Goal: Task Accomplishment & Management: Use online tool/utility

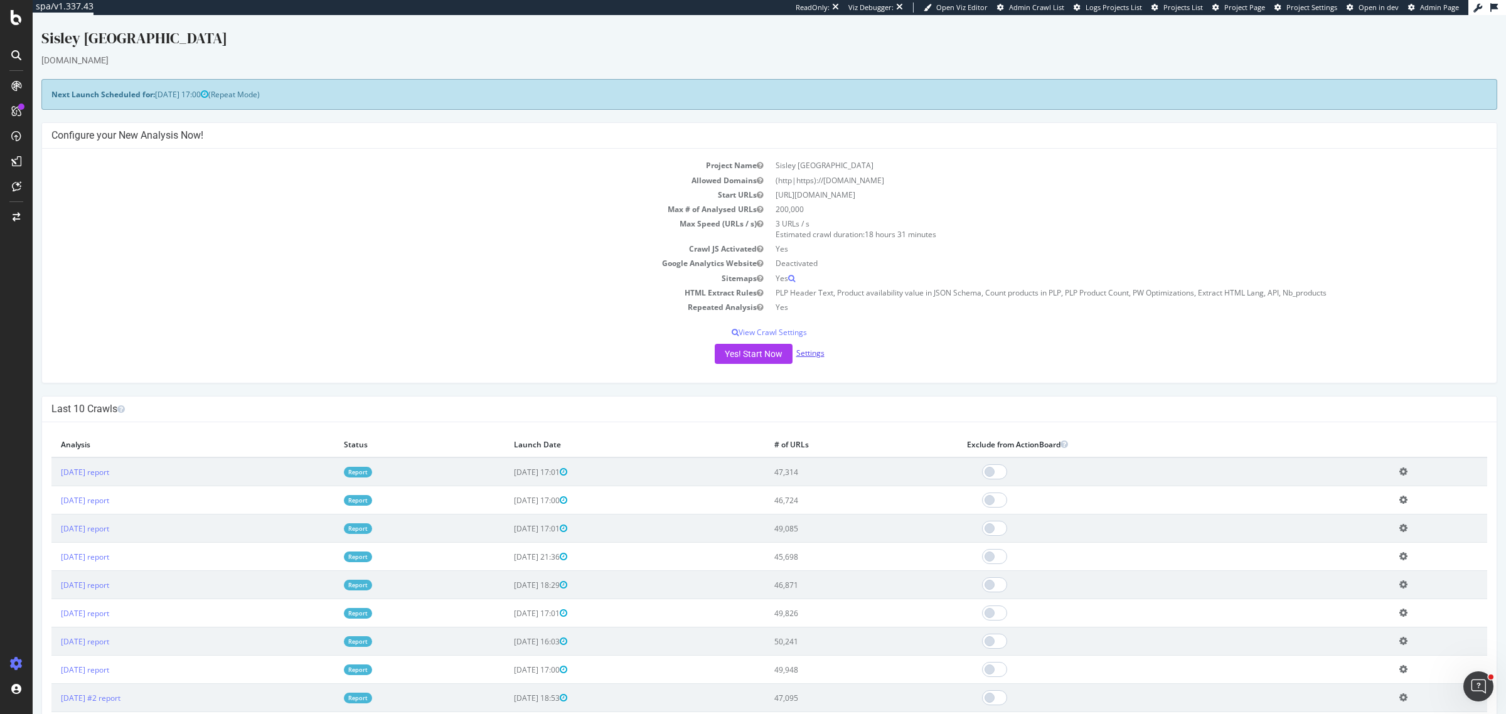
click at [801, 350] on link "Settings" at bounding box center [810, 353] width 28 height 11
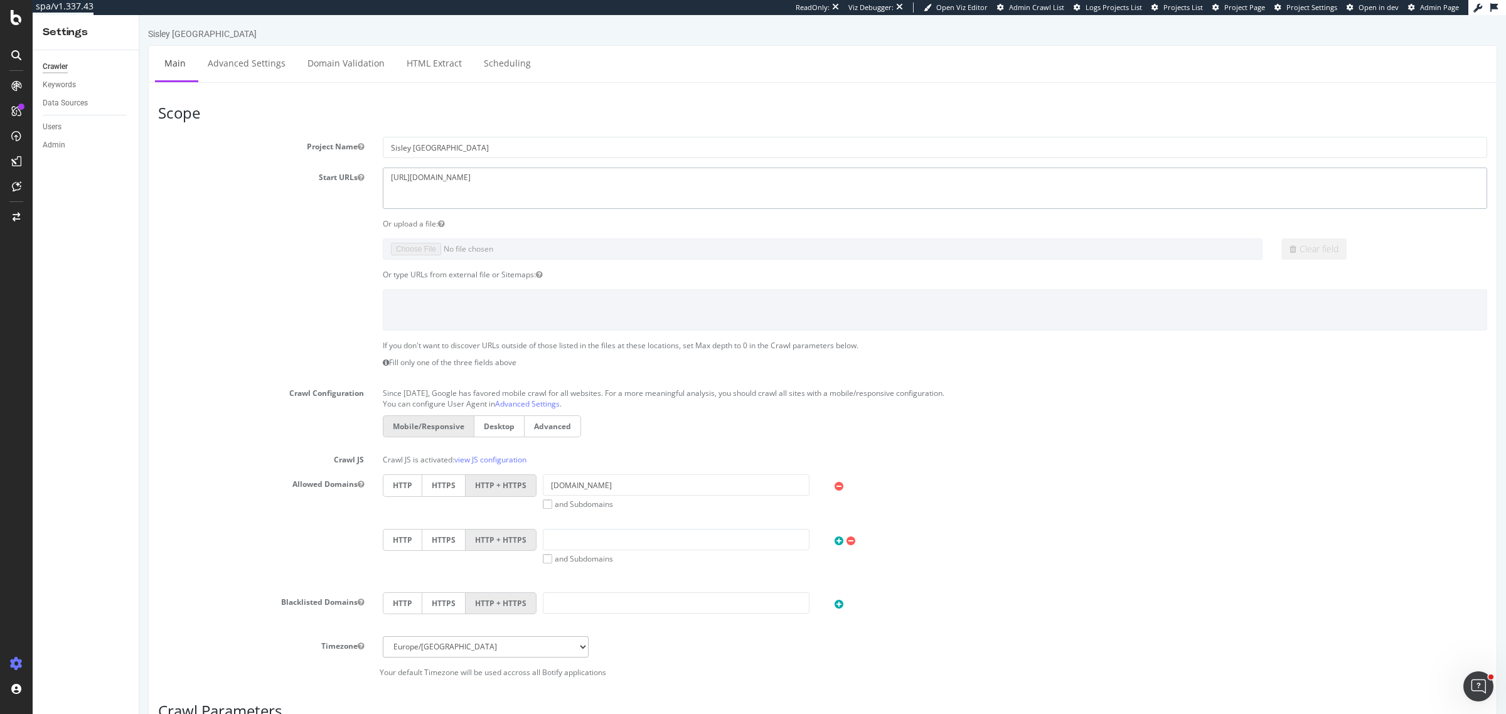
click at [559, 186] on textarea "https://www.sisley-paris.com" at bounding box center [935, 188] width 1105 height 41
click at [6, 22] on div at bounding box center [16, 17] width 30 height 15
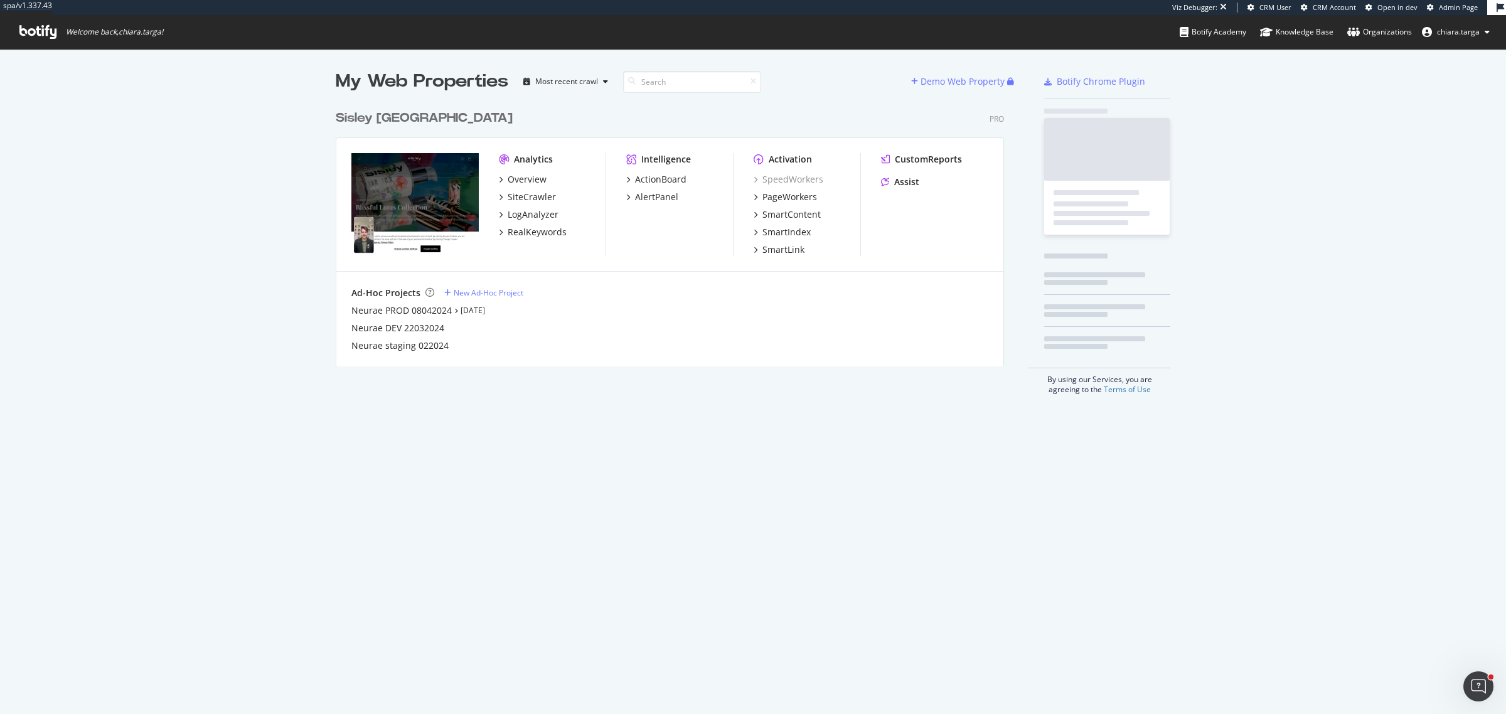
scroll to position [260, 667]
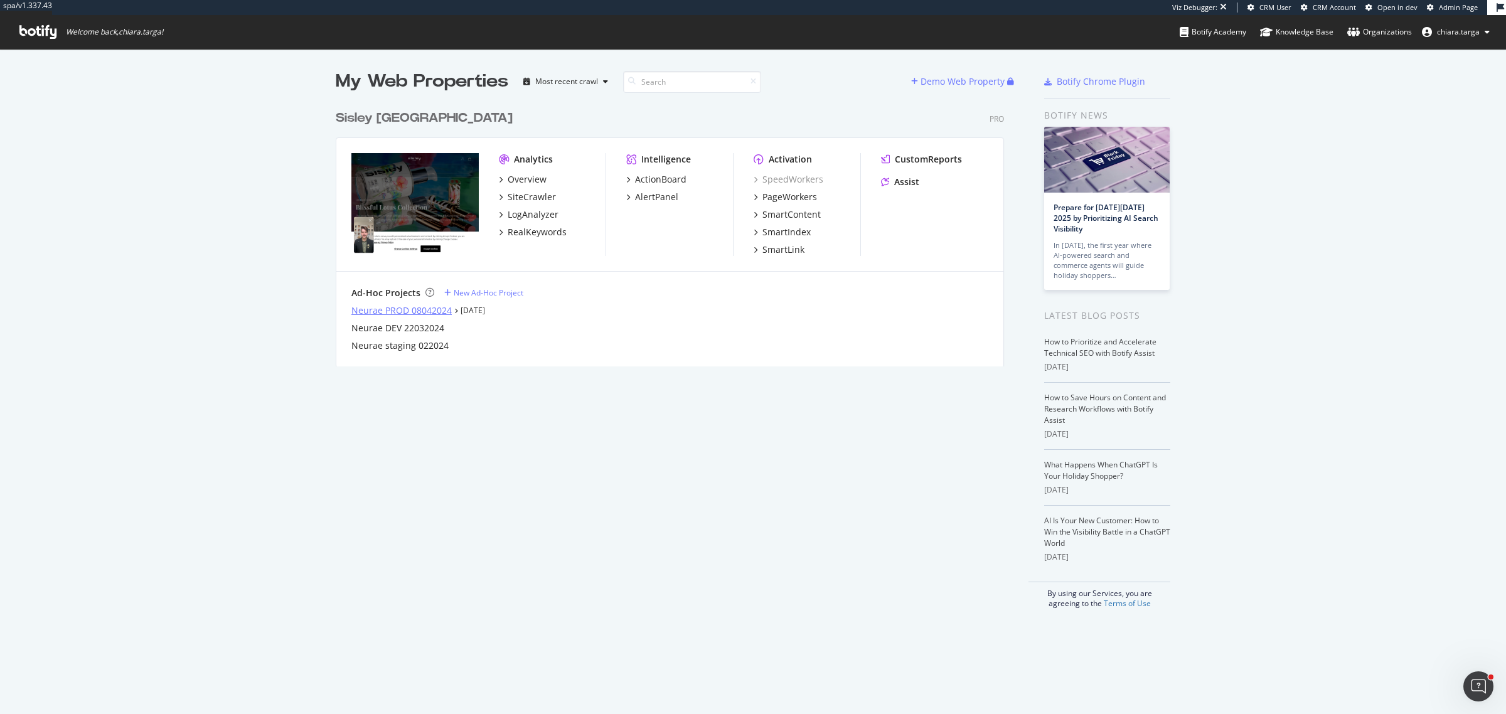
click at [434, 308] on div "Neurae PROD 08042024" at bounding box center [401, 310] width 100 height 13
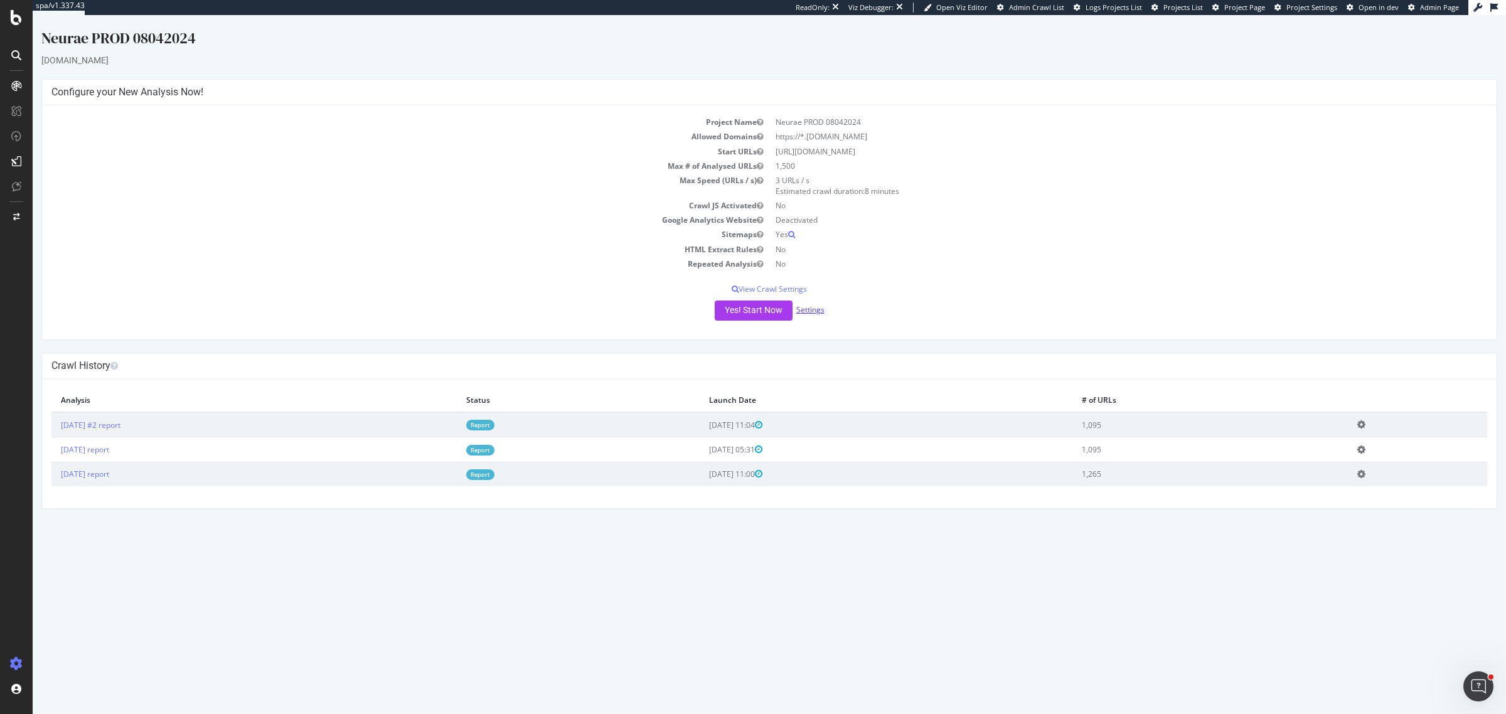
click at [807, 309] on link "Settings" at bounding box center [810, 309] width 28 height 11
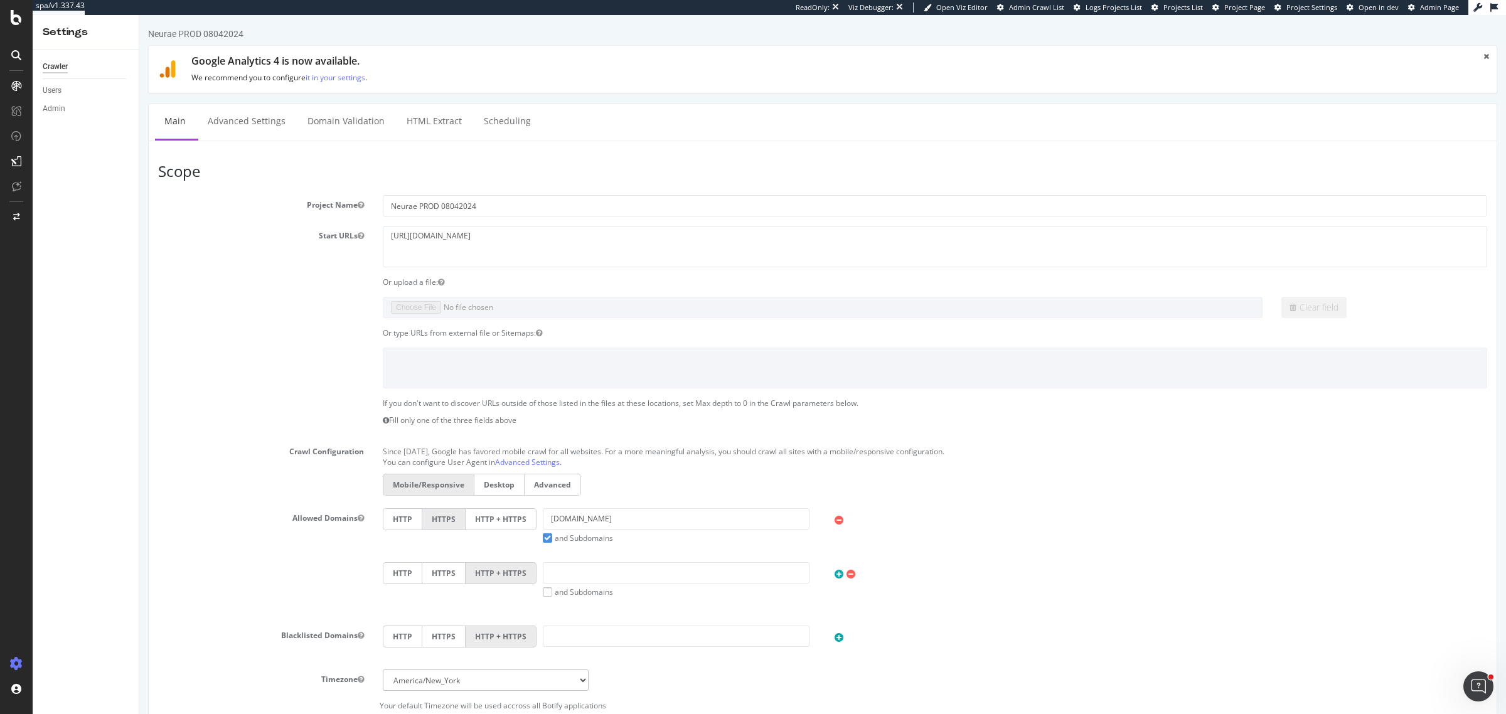
drag, startPoint x: 494, startPoint y: 223, endPoint x: 475, endPoint y: 226, distance: 19.0
click at [475, 226] on section "Project Name Neurae PROD 08042024 Start URLs https://www.neurae.com/ Or upload …" at bounding box center [822, 453] width 1329 height 516
drag, startPoint x: 494, startPoint y: 239, endPoint x: 378, endPoint y: 230, distance: 116.5
click at [378, 230] on div "https://www.neurae.com/" at bounding box center [934, 246] width 1123 height 41
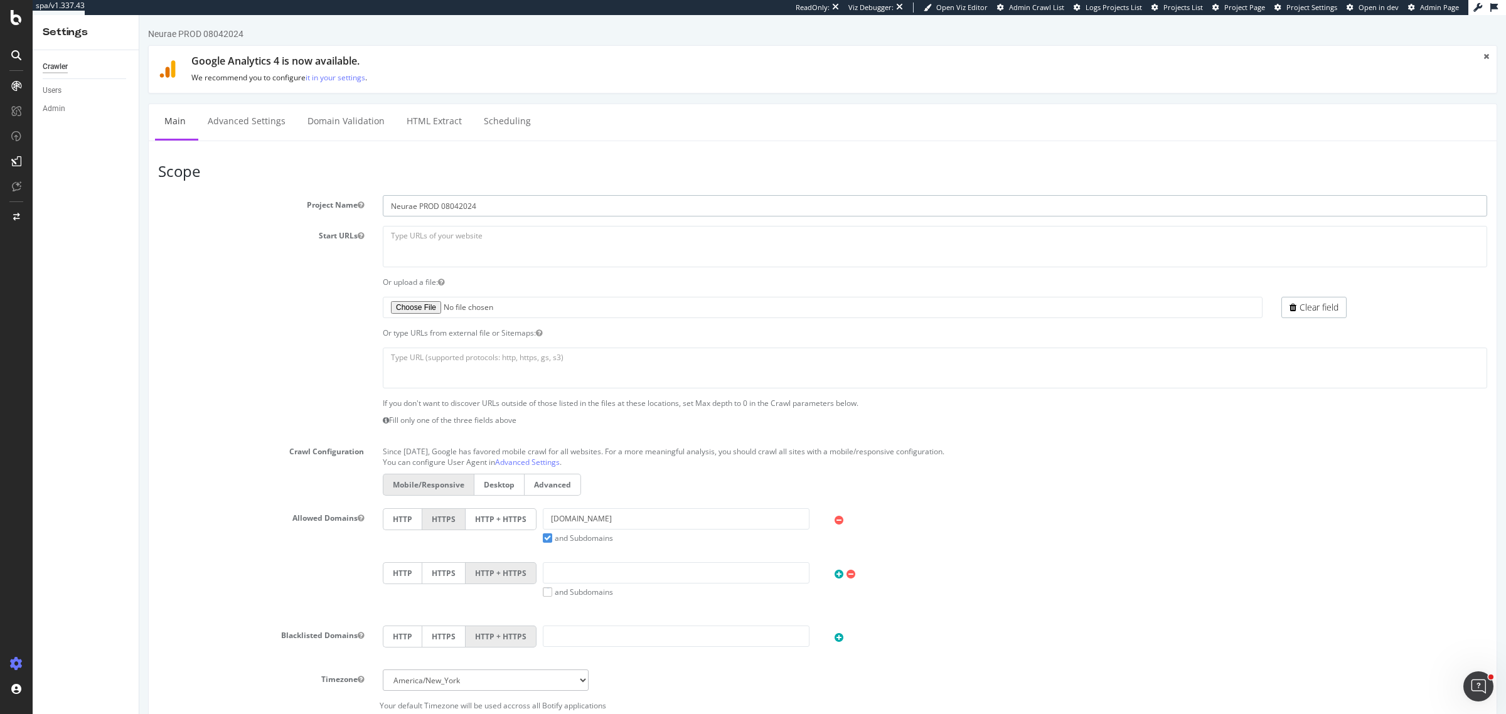
drag, startPoint x: 449, startPoint y: 210, endPoint x: 503, endPoint y: 218, distance: 54.0
click at [503, 218] on section "Project Name Neurae PROD 08042024 Start URLs https://www.neurae.com/ Or upload …" at bounding box center [822, 453] width 1329 height 516
type input "Neurae PROD"
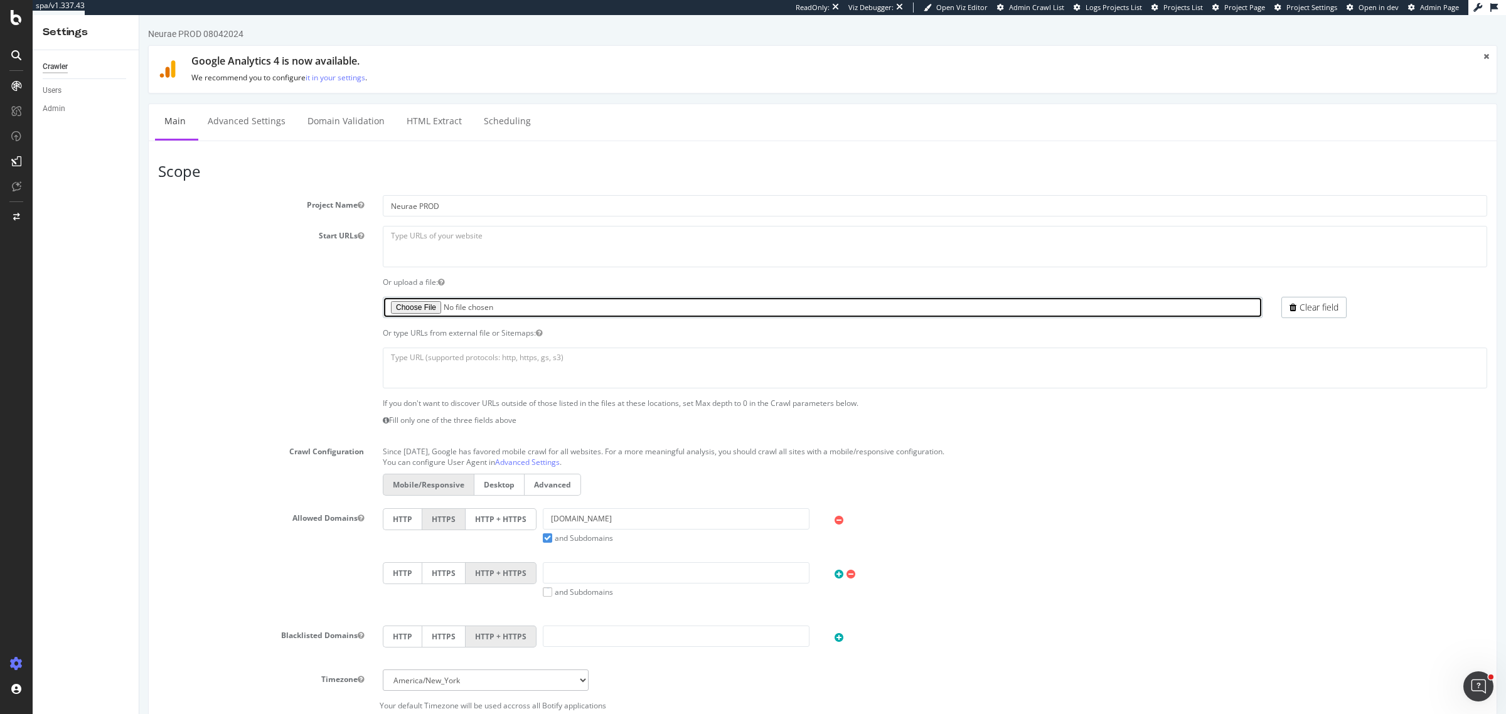
click at [442, 311] on input "file" at bounding box center [823, 307] width 880 height 21
type input "C:\fakepath\start URLs.txt"
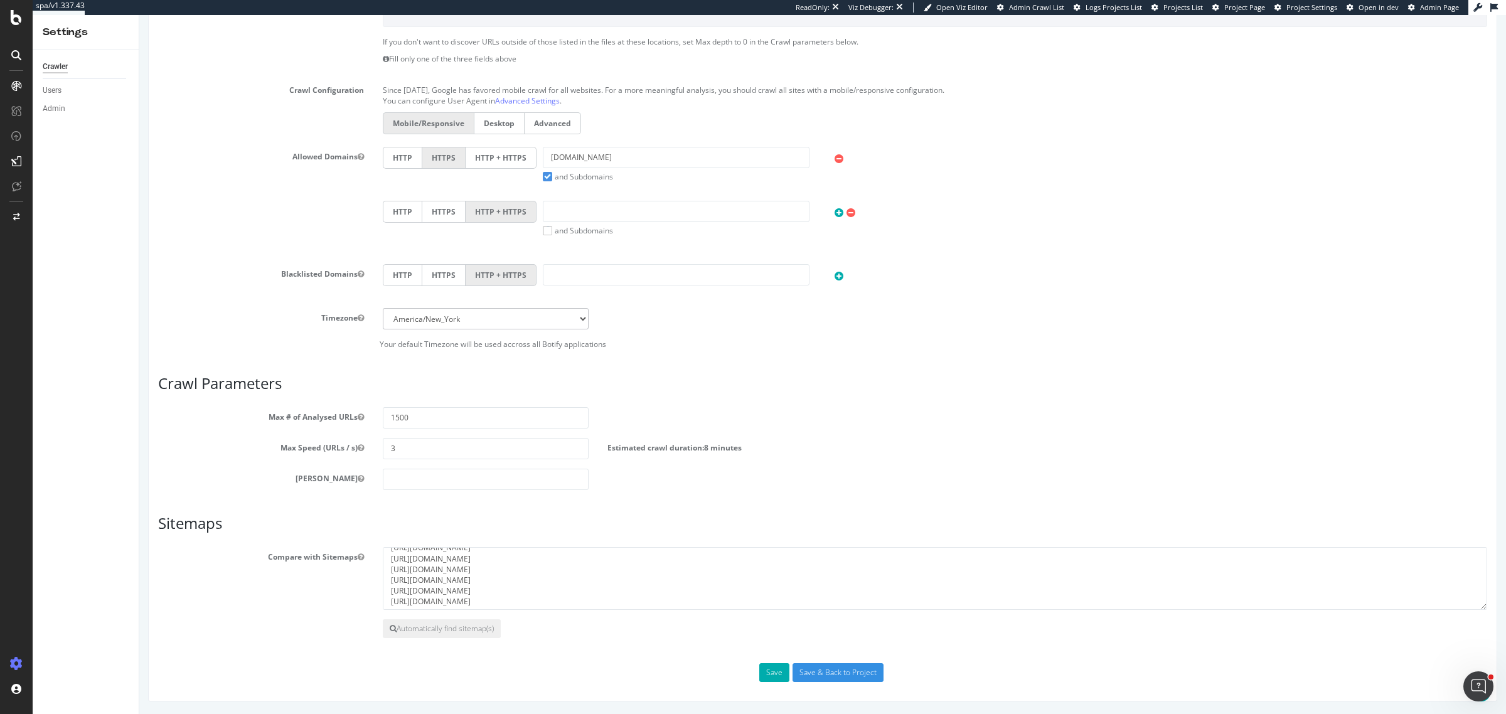
scroll to position [32, 0]
click at [760, 669] on button "Save" at bounding box center [774, 672] width 30 height 19
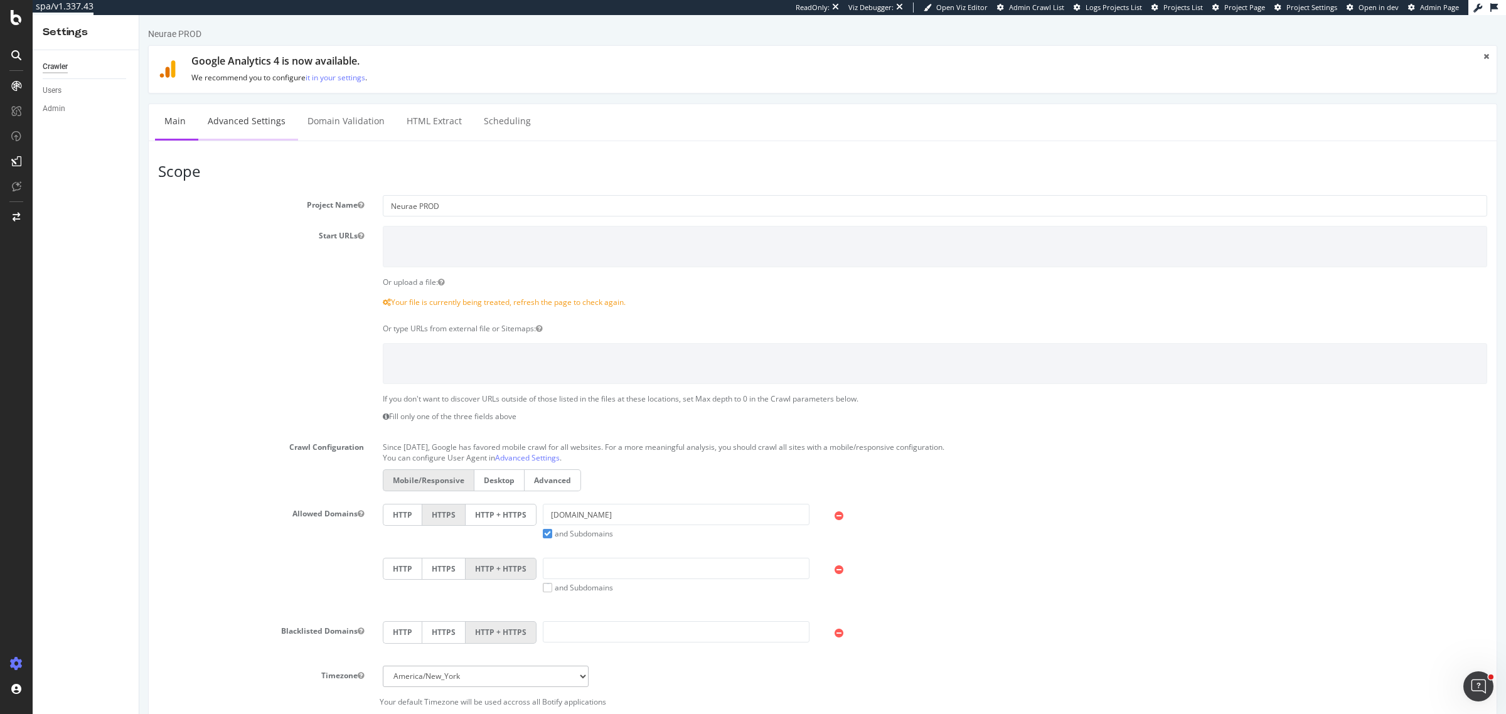
click at [231, 121] on link "Advanced Settings" at bounding box center [246, 121] width 97 height 35
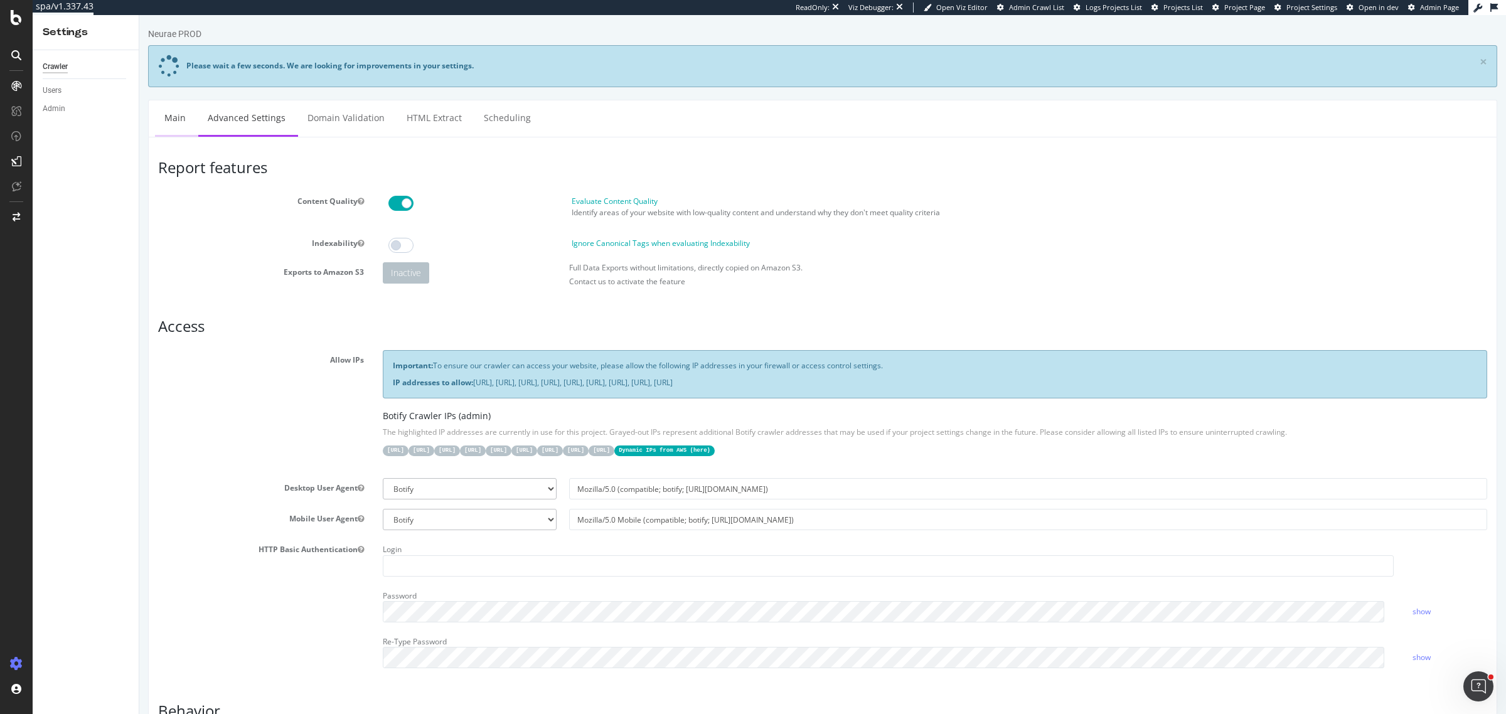
click at [186, 117] on link "Main" at bounding box center [175, 117] width 40 height 35
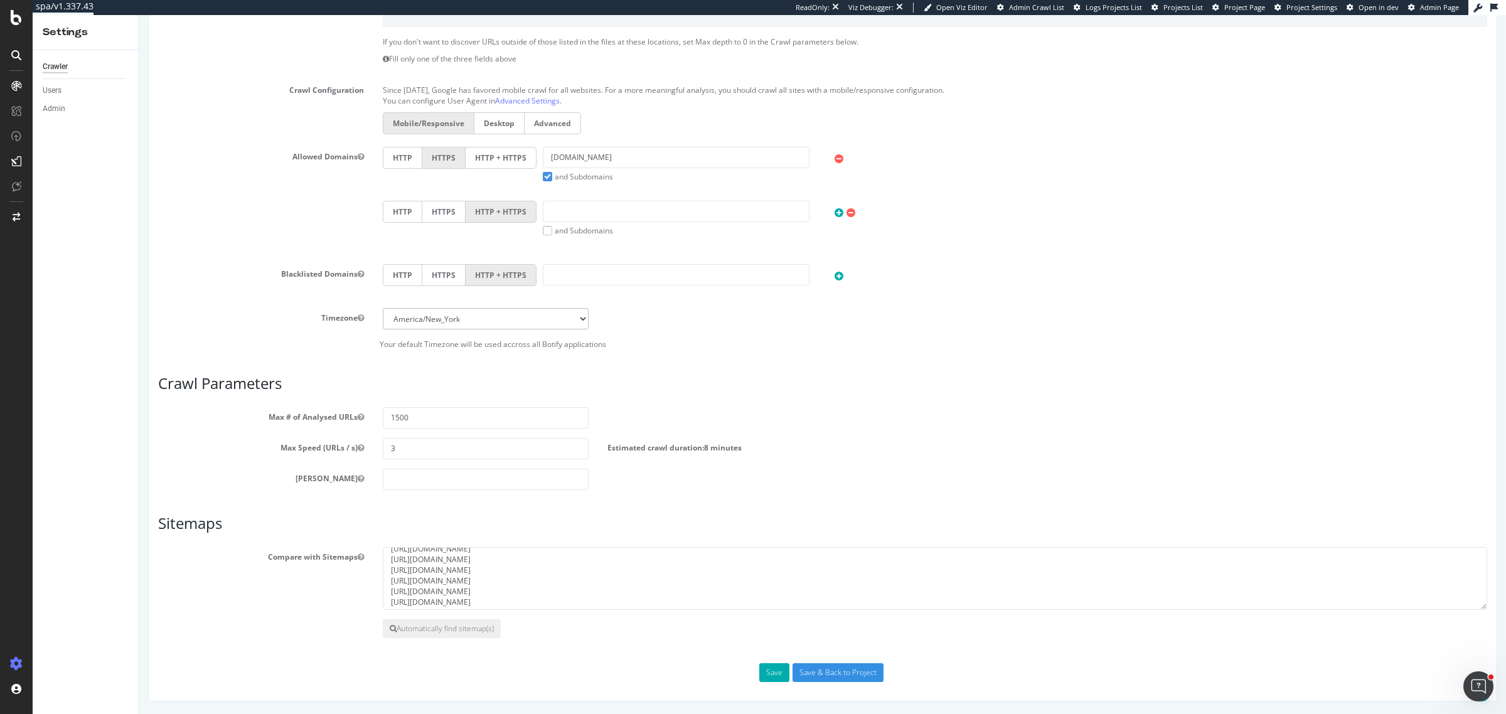
scroll to position [32, 0]
click at [811, 673] on input "Save & Back to Project" at bounding box center [838, 672] width 91 height 19
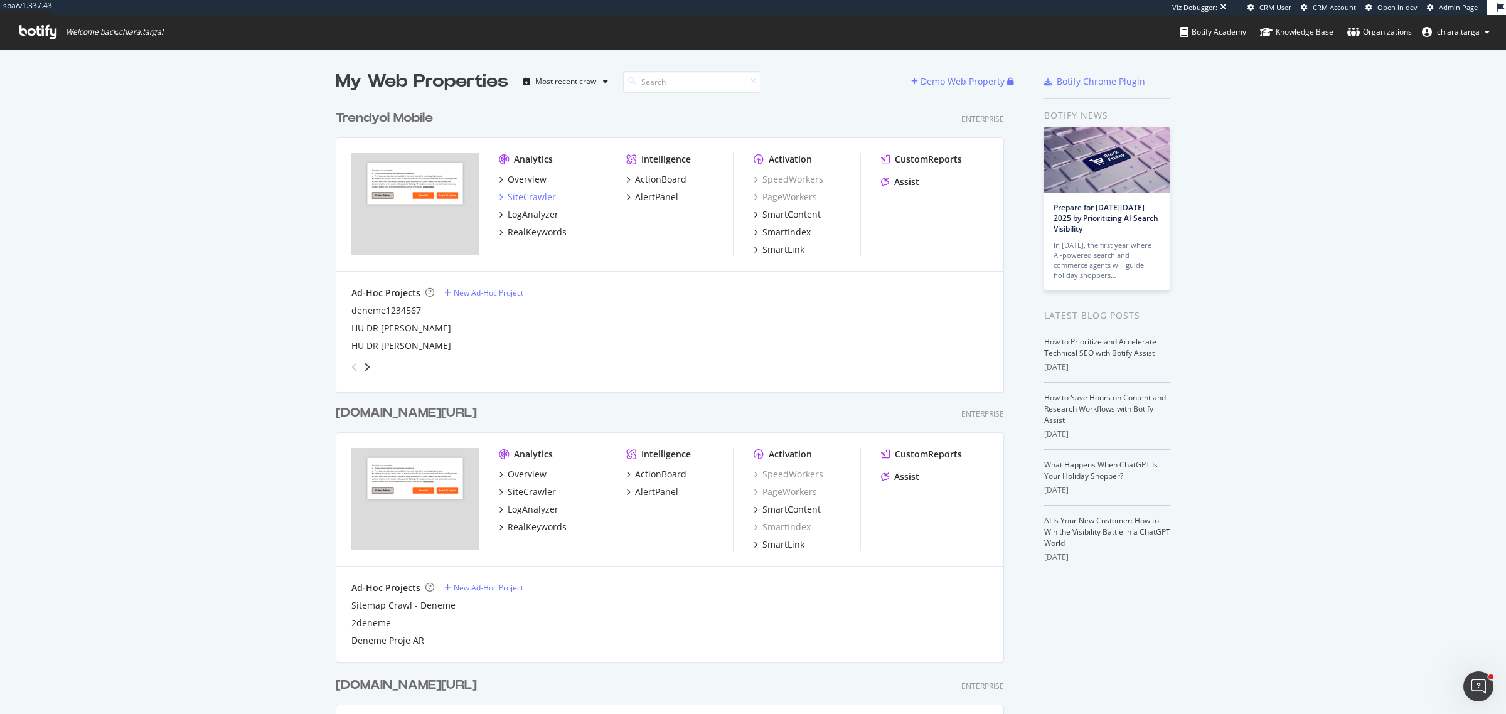
click at [518, 196] on div "SiteCrawler" at bounding box center [532, 197] width 48 height 13
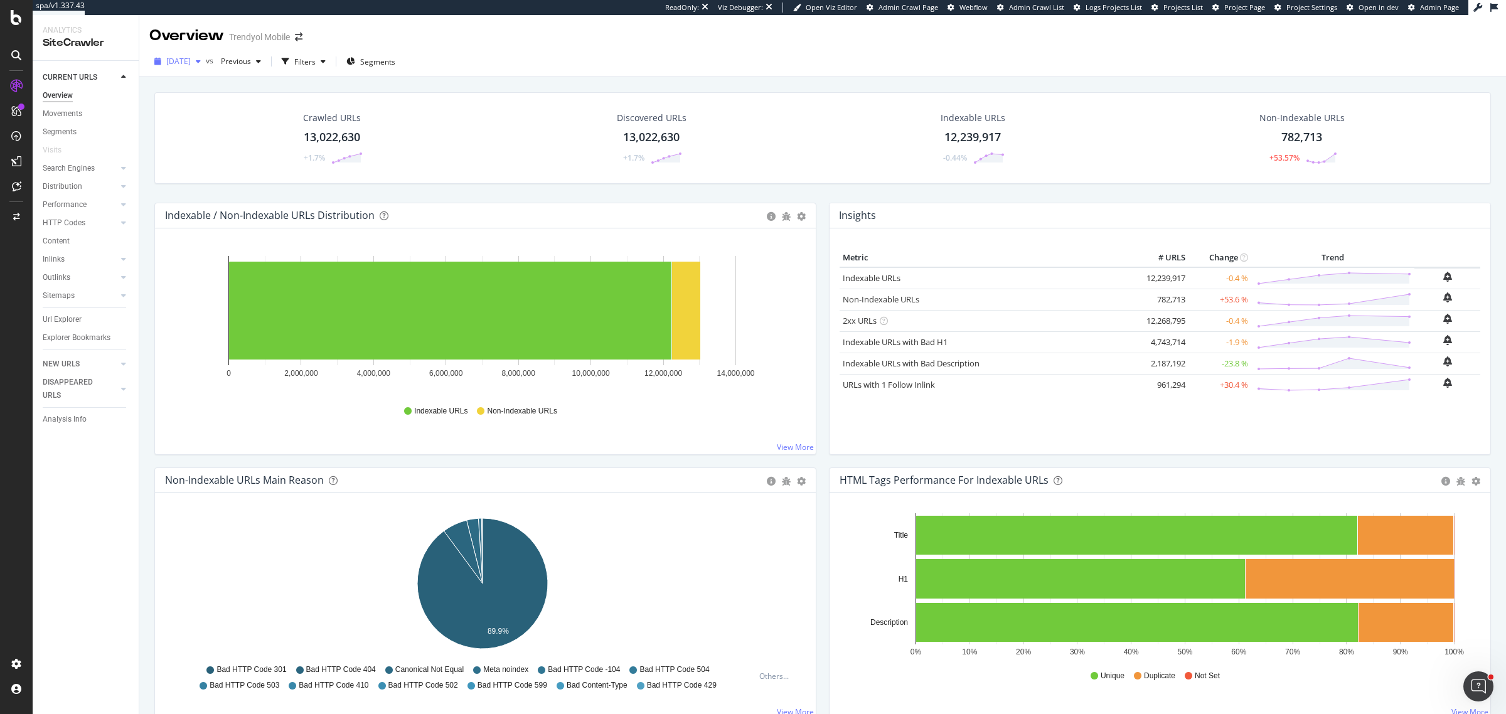
click at [206, 62] on div "button" at bounding box center [198, 62] width 15 height 8
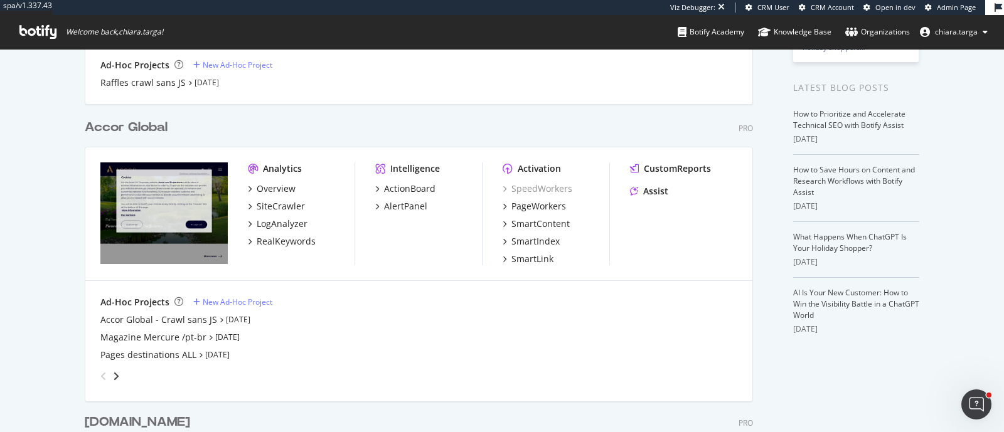
scroll to position [235, 0]
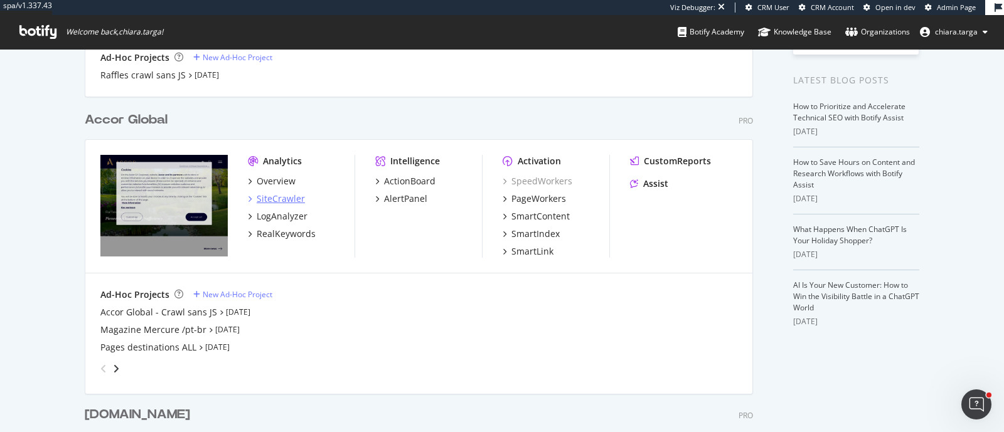
click at [273, 193] on div "SiteCrawler" at bounding box center [281, 199] width 48 height 13
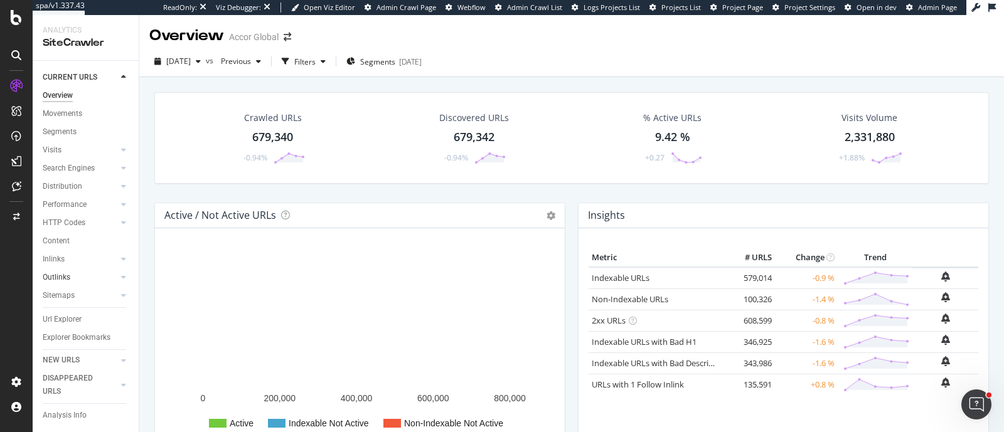
scroll to position [29, 0]
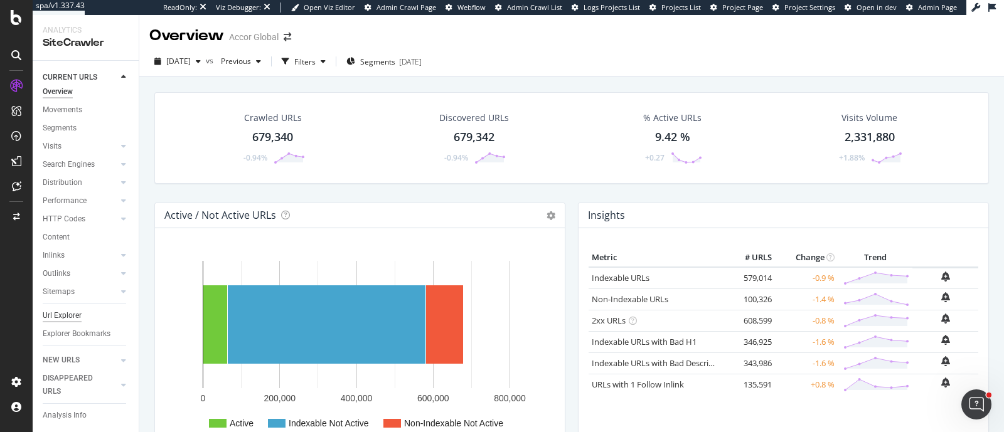
click at [73, 204] on div "Url Explorer" at bounding box center [62, 315] width 39 height 13
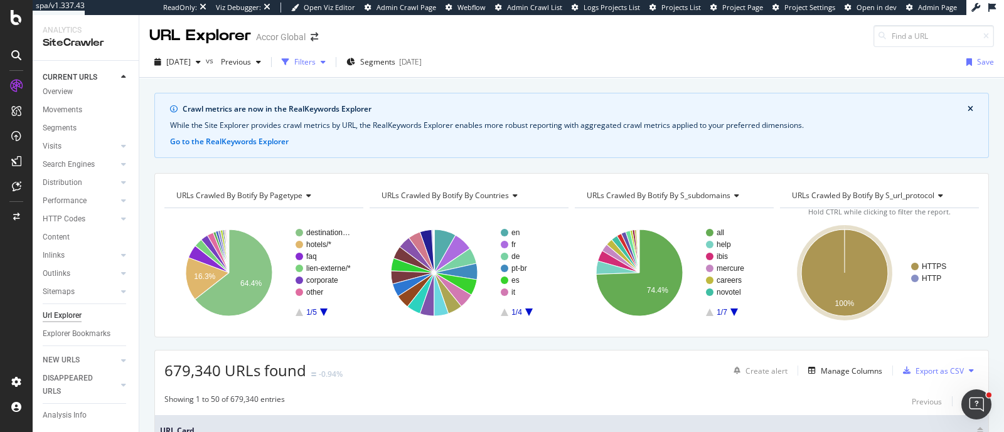
click at [316, 67] on div "Filters" at bounding box center [304, 61] width 21 height 11
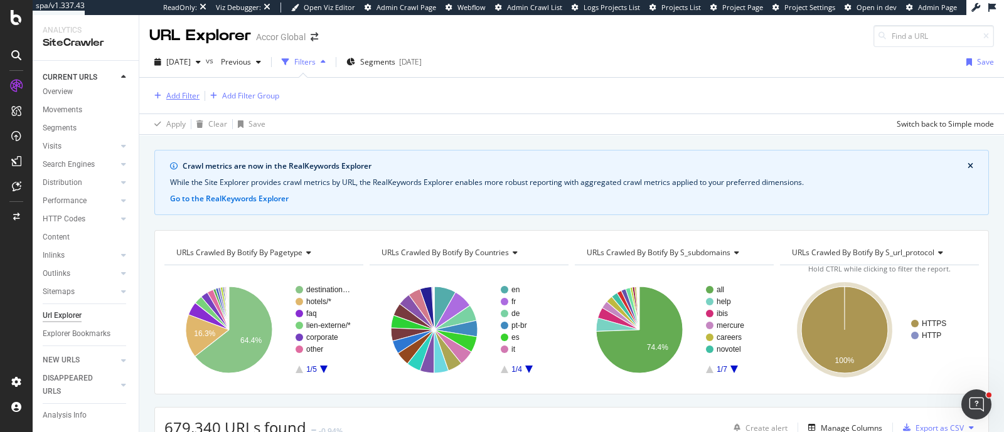
click at [171, 94] on div "Add Filter" at bounding box center [182, 95] width 33 height 11
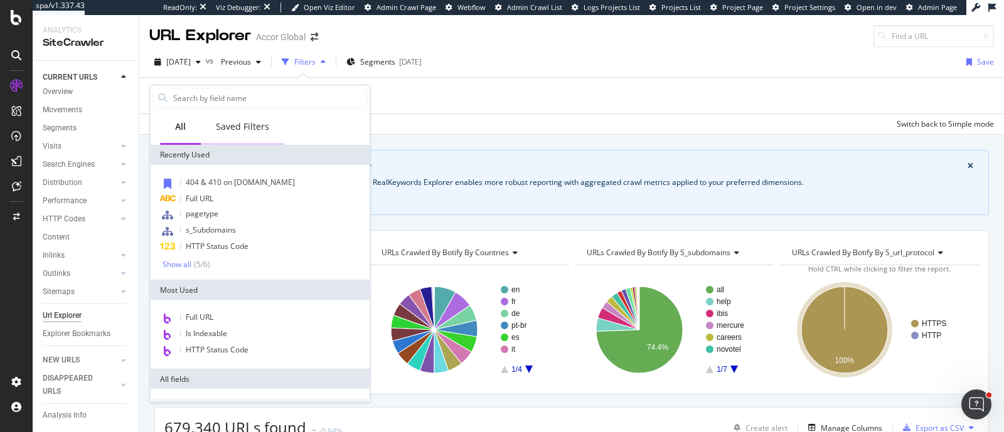
click at [245, 122] on div "Saved Filters" at bounding box center [242, 126] width 53 height 13
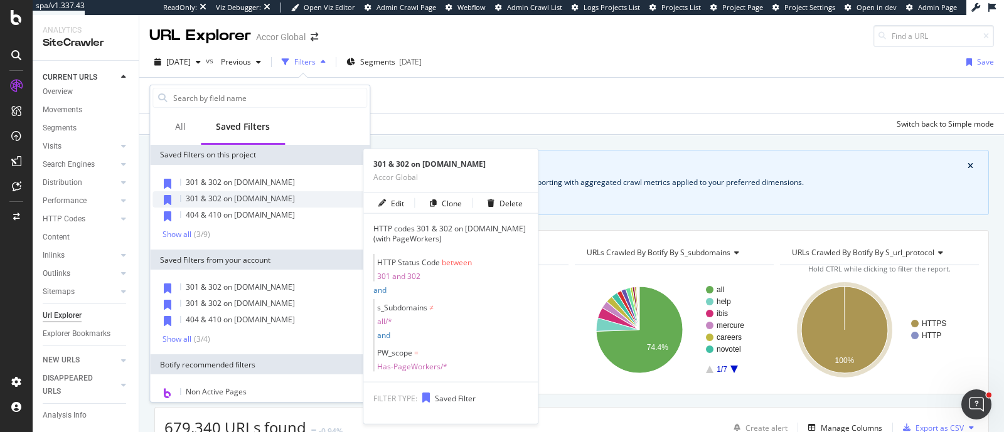
click at [260, 192] on div "301 & 302 on subdomains.accor.com" at bounding box center [260, 199] width 215 height 16
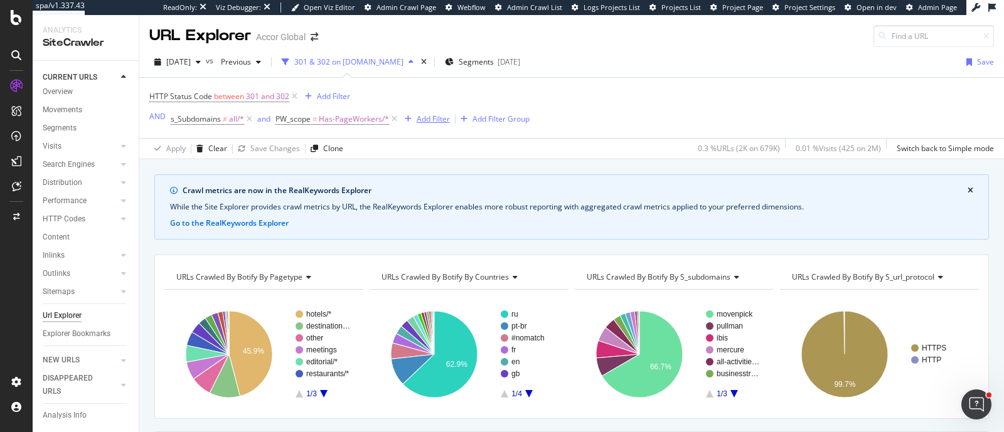
click at [424, 121] on div "Add Filter" at bounding box center [433, 119] width 33 height 11
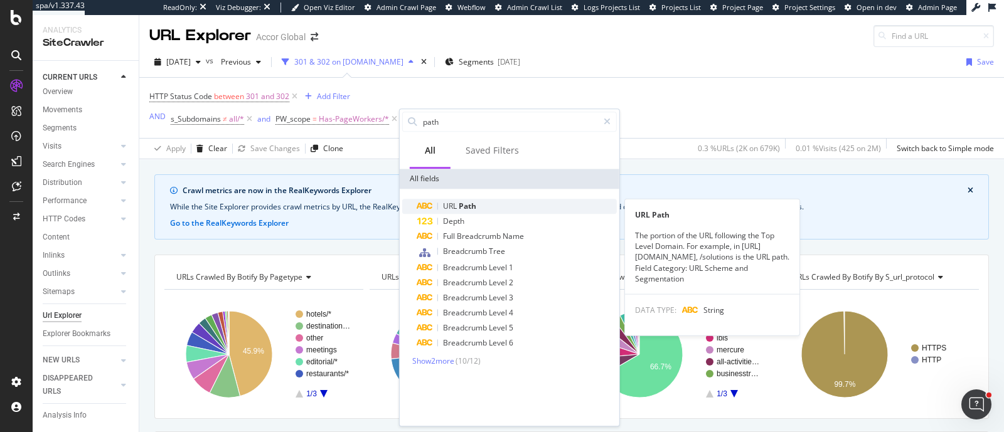
type input "path"
click at [482, 204] on div "URL Path" at bounding box center [517, 206] width 200 height 15
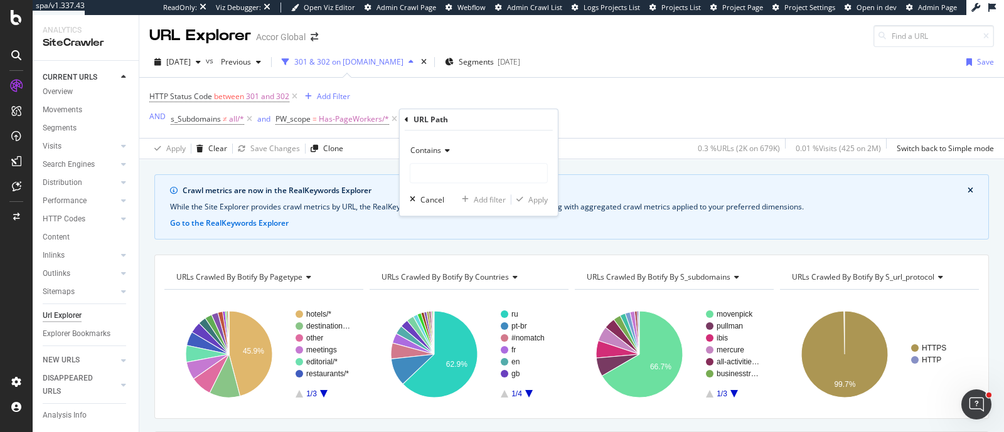
click at [439, 151] on span "Contains" at bounding box center [425, 150] width 31 height 11
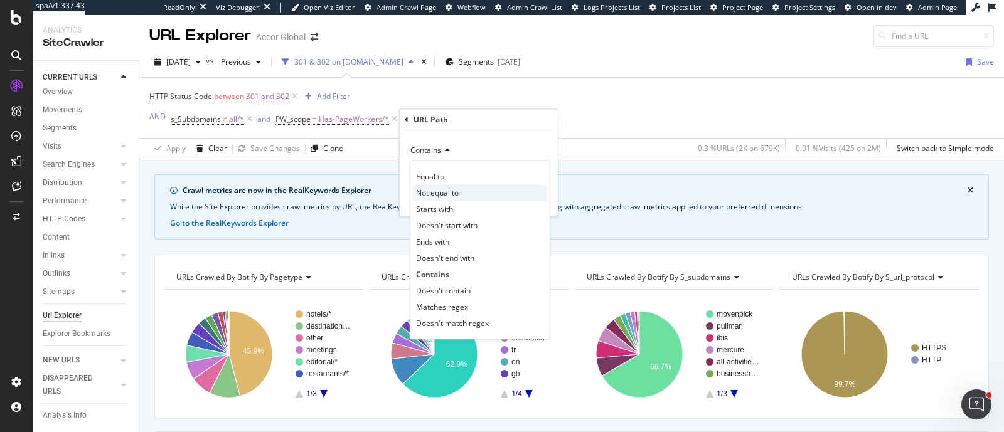
click at [449, 192] on span "Not equal to" at bounding box center [437, 193] width 43 height 11
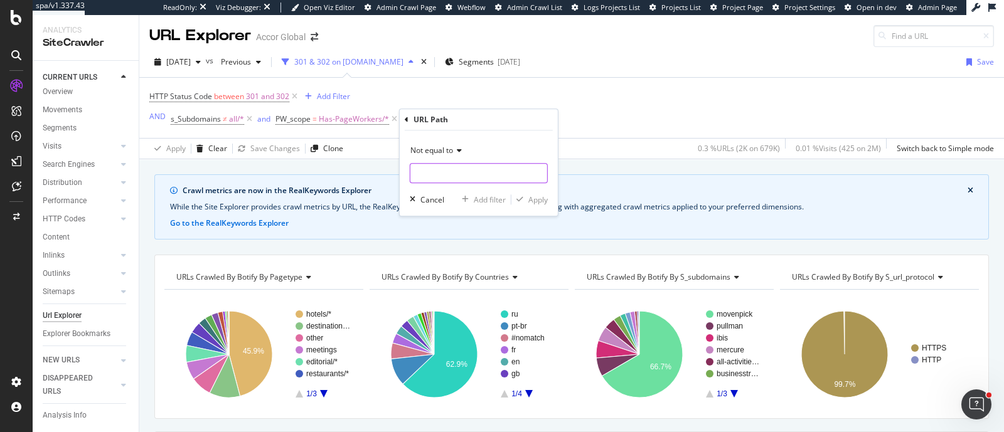
click at [458, 169] on input "text" at bounding box center [478, 173] width 137 height 20
type input "/"
click at [535, 196] on div "Apply" at bounding box center [537, 200] width 19 height 11
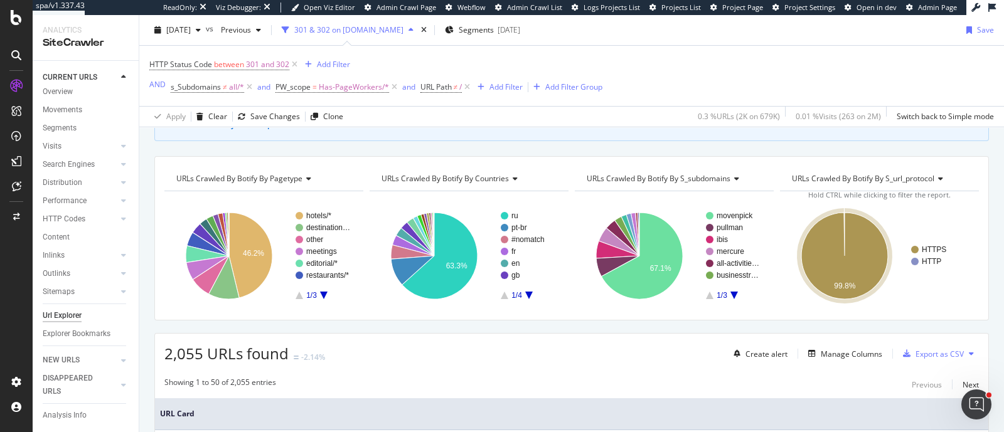
scroll to position [131, 0]
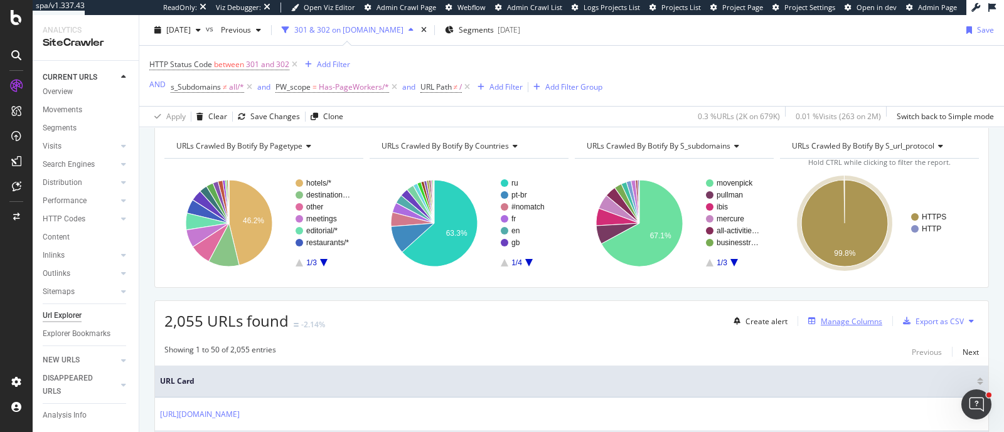
click at [594, 204] on div "Manage Columns" at bounding box center [852, 321] width 62 height 11
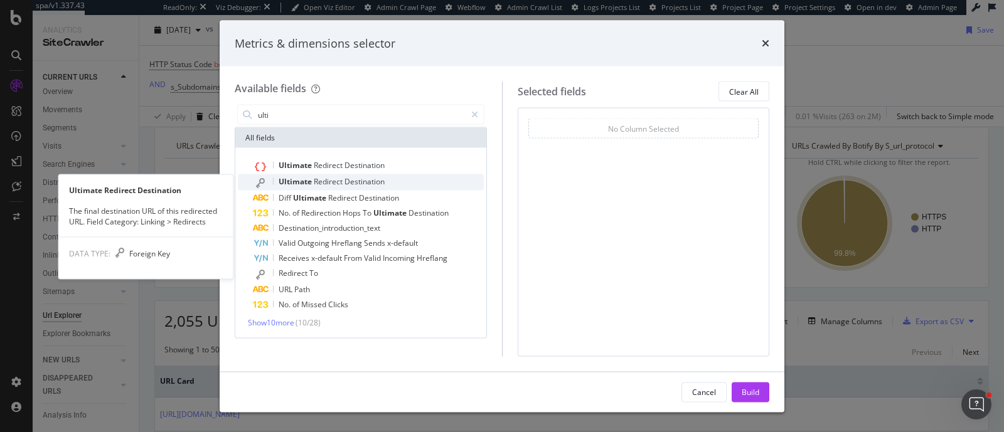
type input "ulti"
click at [361, 176] on span "Destination" at bounding box center [365, 181] width 40 height 11
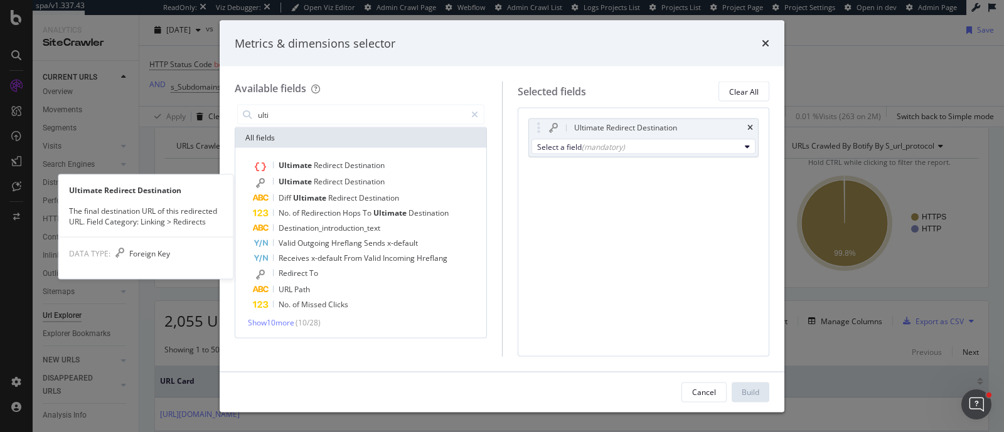
click at [361, 176] on span "Destination" at bounding box center [365, 181] width 40 height 11
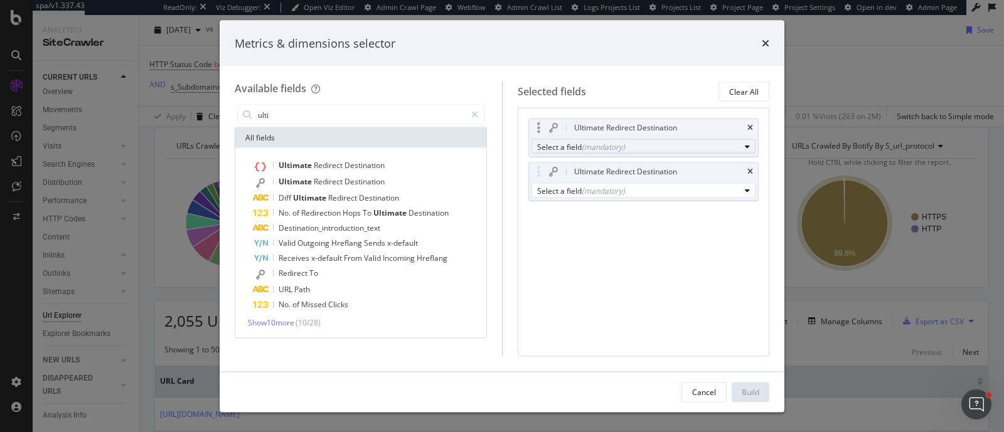
click at [566, 151] on div "Select a field (mandatory)" at bounding box center [638, 146] width 203 height 11
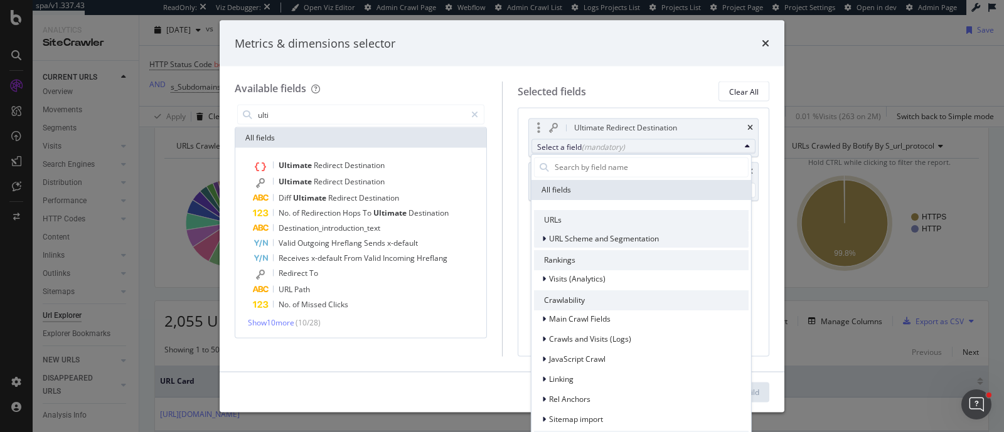
click at [594, 204] on span "URL Scheme and Segmentation" at bounding box center [604, 238] width 110 height 11
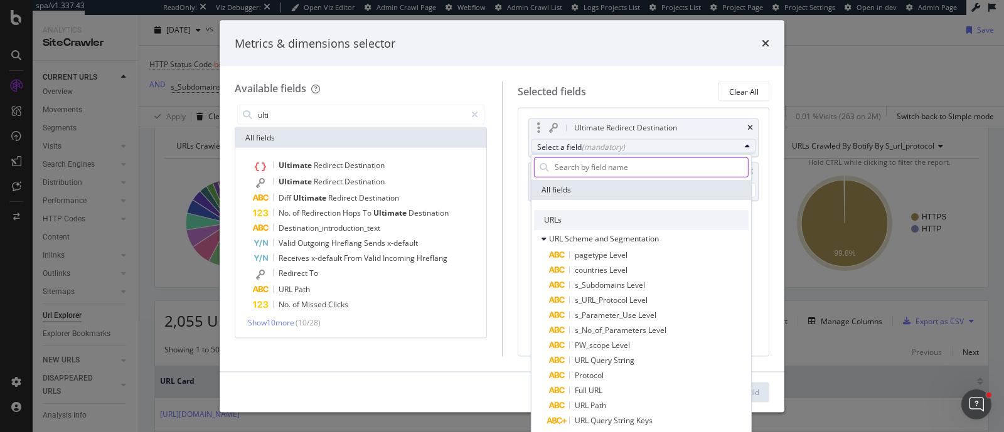
click at [576, 174] on input "modal" at bounding box center [651, 167] width 195 height 19
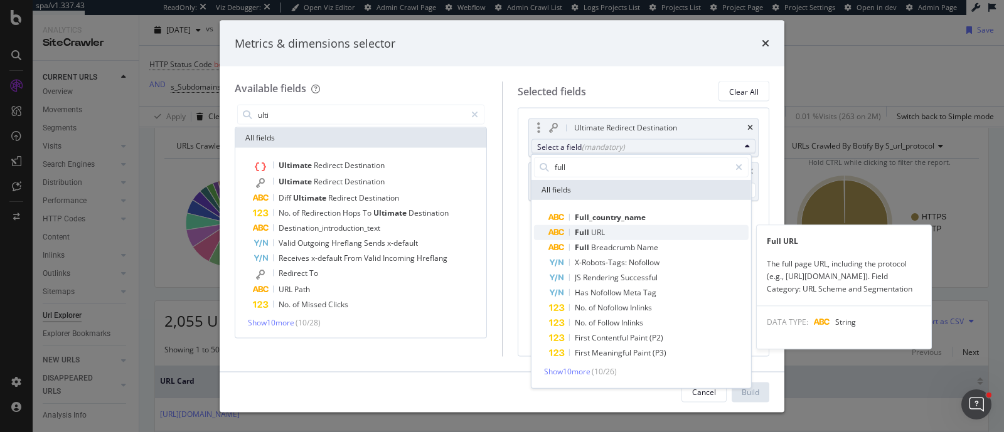
click at [594, 204] on div "Full Breadcrumb Name" at bounding box center [603, 247] width 109 height 15
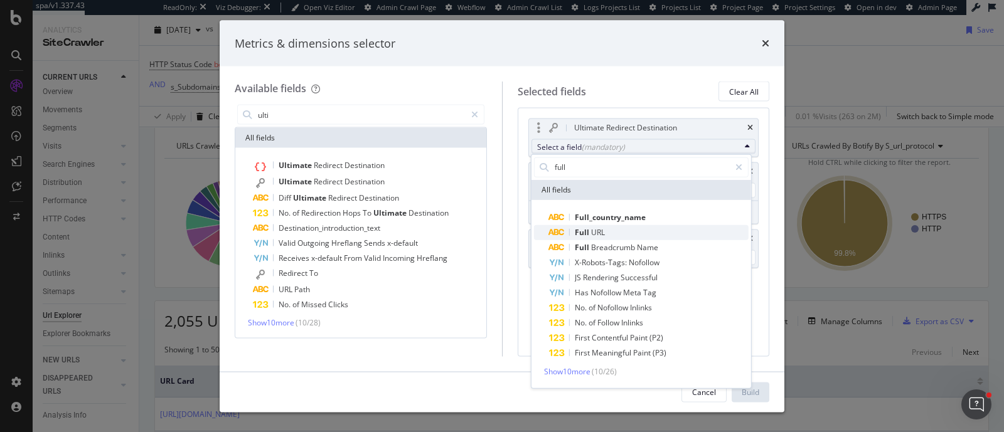
click at [594, 204] on div "Full URL" at bounding box center [577, 232] width 56 height 15
click at [594, 204] on span "URL" at bounding box center [598, 232] width 14 height 11
click at [594, 168] on icon "modal" at bounding box center [739, 167] width 7 height 9
type input "full"
click at [594, 204] on div "Ultimate Redirect Destination Select a field (mandatory) full All fields Full_c…" at bounding box center [644, 232] width 252 height 249
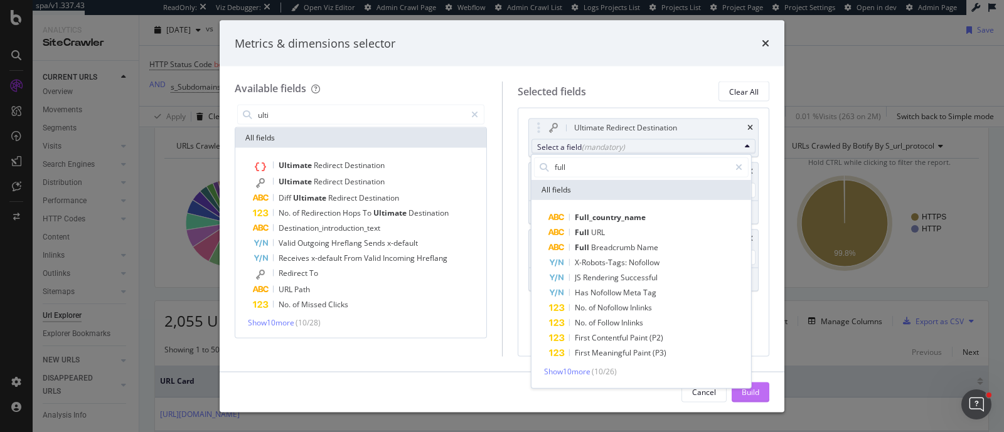
click at [594, 204] on div "Build" at bounding box center [751, 392] width 18 height 11
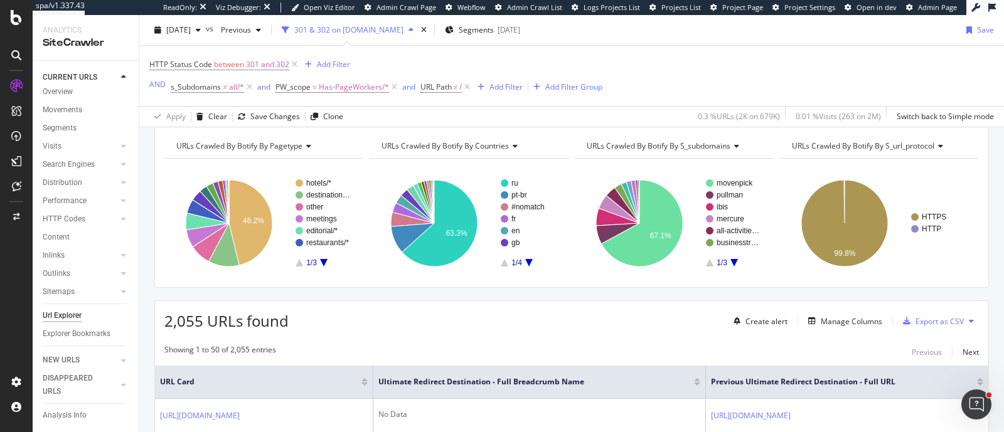
scroll to position [210, 0]
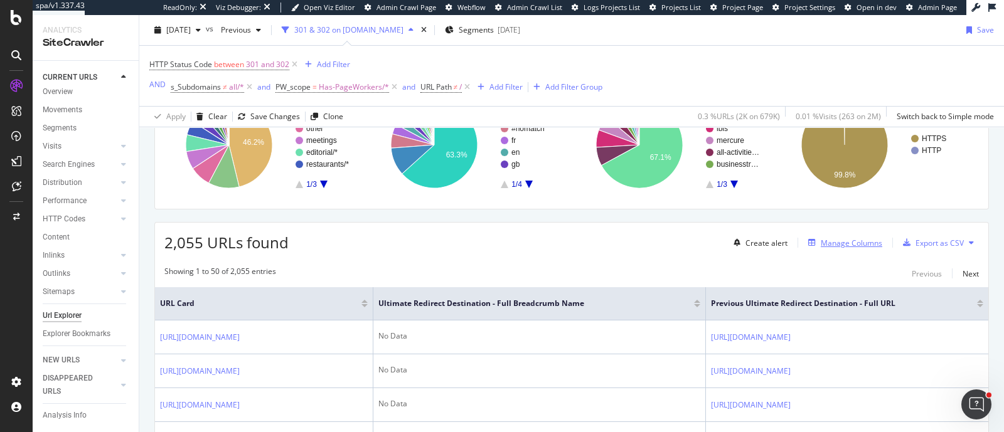
click at [594, 204] on div "Manage Columns" at bounding box center [842, 243] width 79 height 14
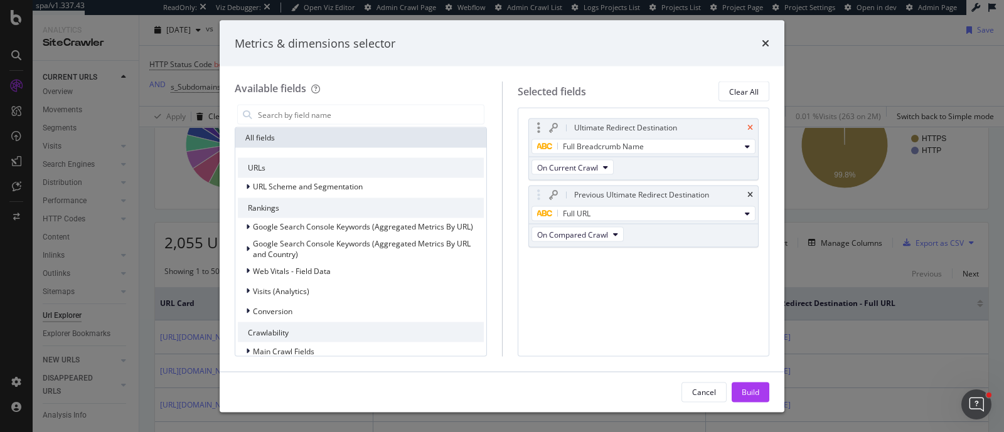
click at [594, 128] on icon "times" at bounding box center [750, 128] width 6 height 8
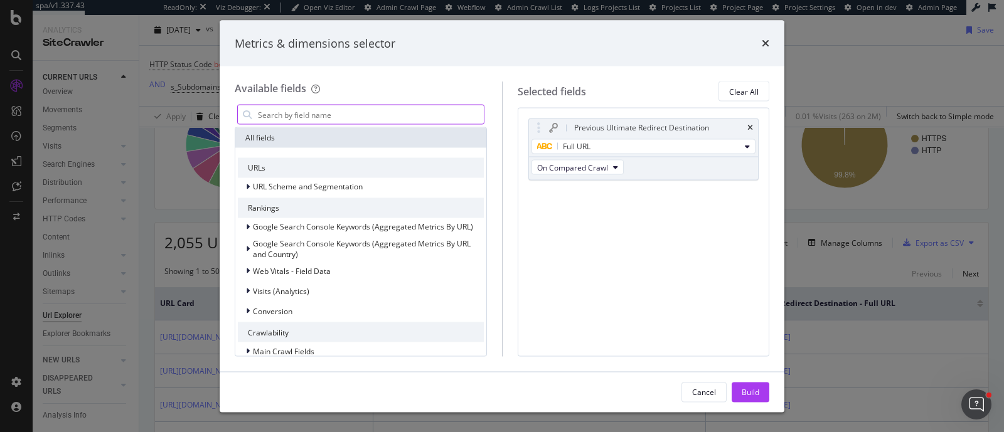
click at [414, 120] on input "modal" at bounding box center [370, 114] width 227 height 19
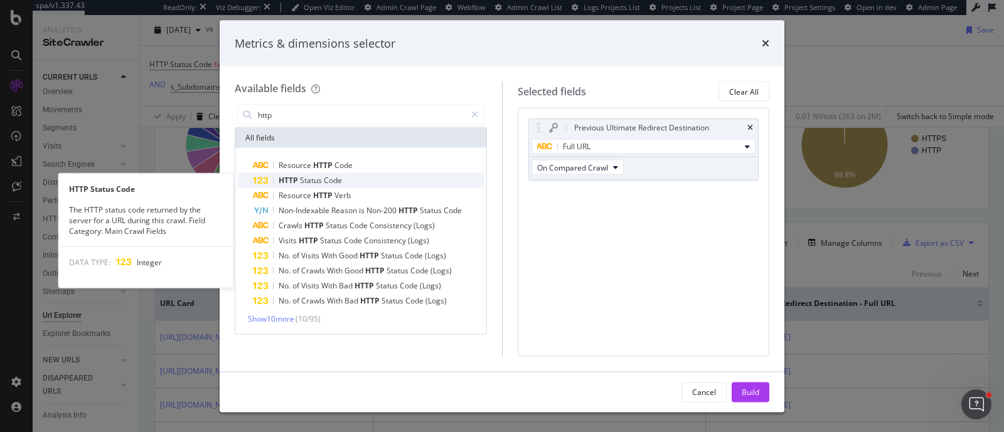
click at [387, 173] on div "HTTP Status Code" at bounding box center [368, 180] width 231 height 15
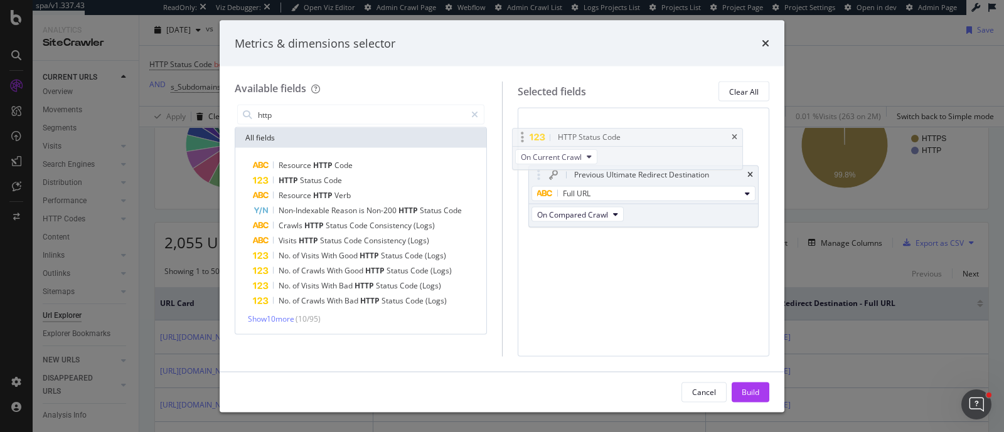
drag, startPoint x: 532, startPoint y: 190, endPoint x: 517, endPoint y: 133, distance: 59.2
click at [517, 133] on body "spa/v1.337.43 ReadOnly: Viz Debugger: Open Viz Editor Admin Crawl Page Webflow …" at bounding box center [502, 216] width 1004 height 432
click at [594, 204] on span "On Compared Crawl" at bounding box center [572, 214] width 71 height 11
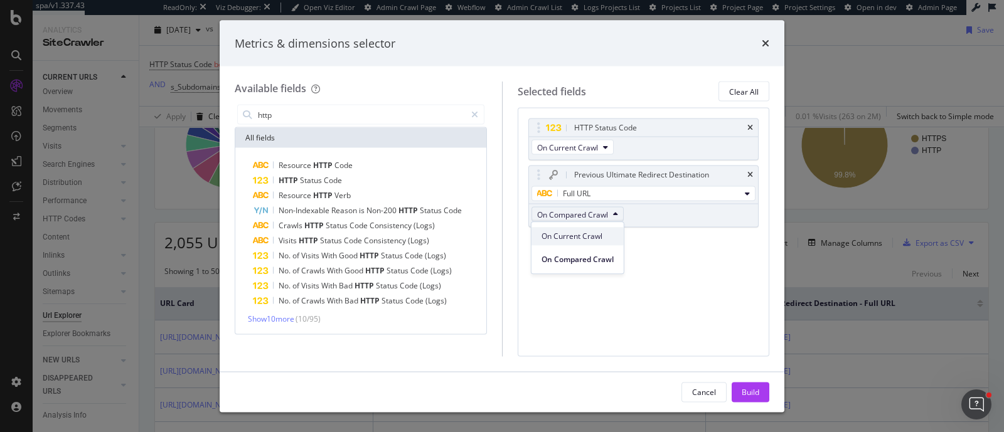
click at [591, 204] on span "On Current Crawl" at bounding box center [578, 236] width 72 height 11
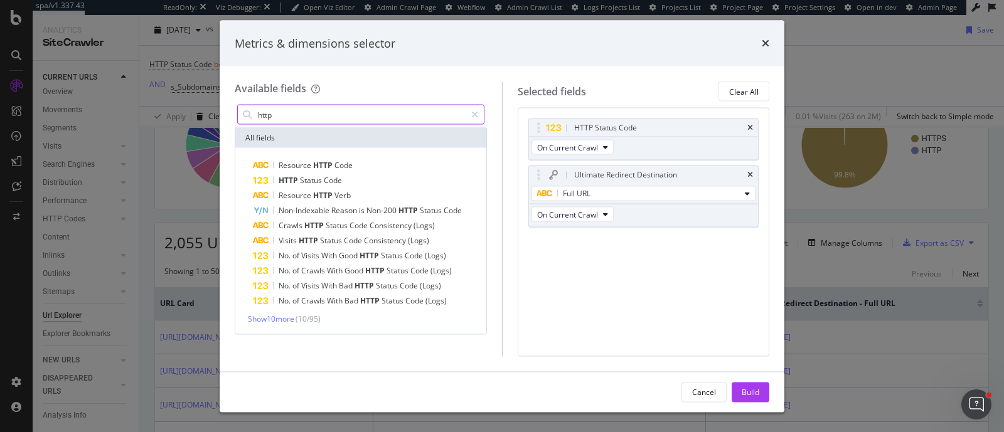
click at [321, 115] on input "http" at bounding box center [361, 114] width 209 height 19
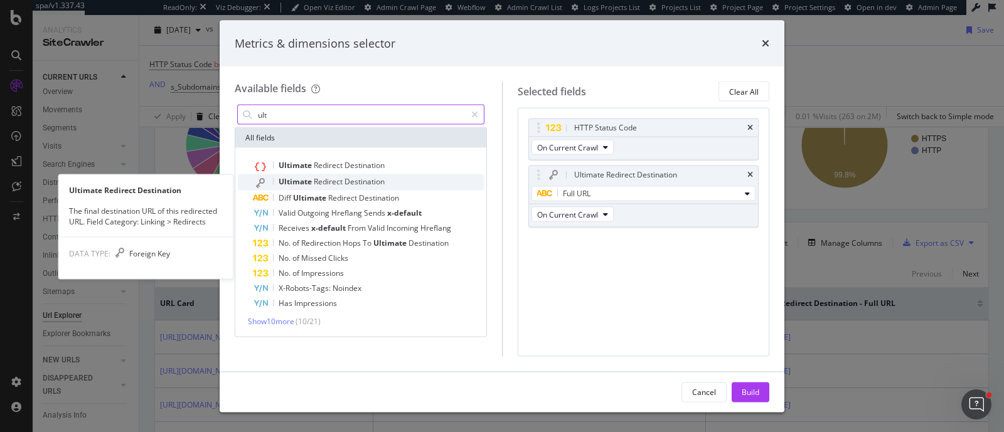
type input "ult"
click at [351, 174] on div "Ultimate Redirect Destination" at bounding box center [368, 182] width 231 height 16
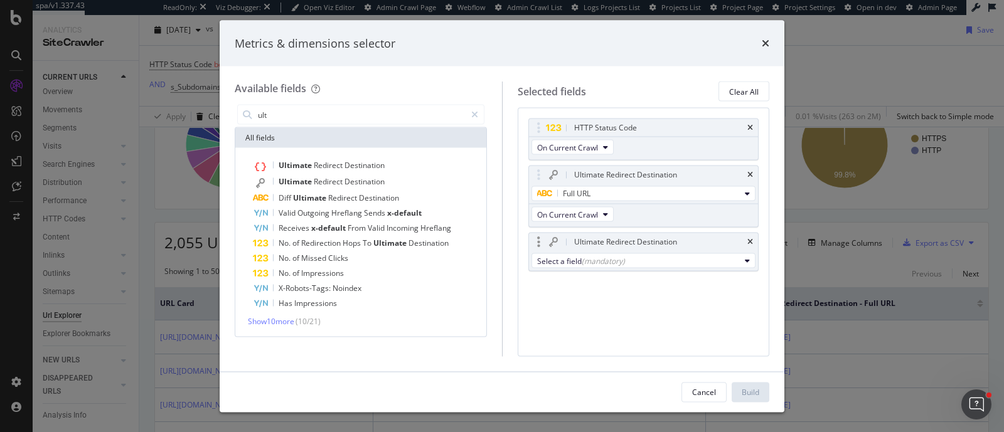
click at [552, 204] on div "Select a field (mandatory)" at bounding box center [644, 261] width 230 height 20
click at [558, 204] on div "Select a field (mandatory)" at bounding box center [638, 260] width 203 height 11
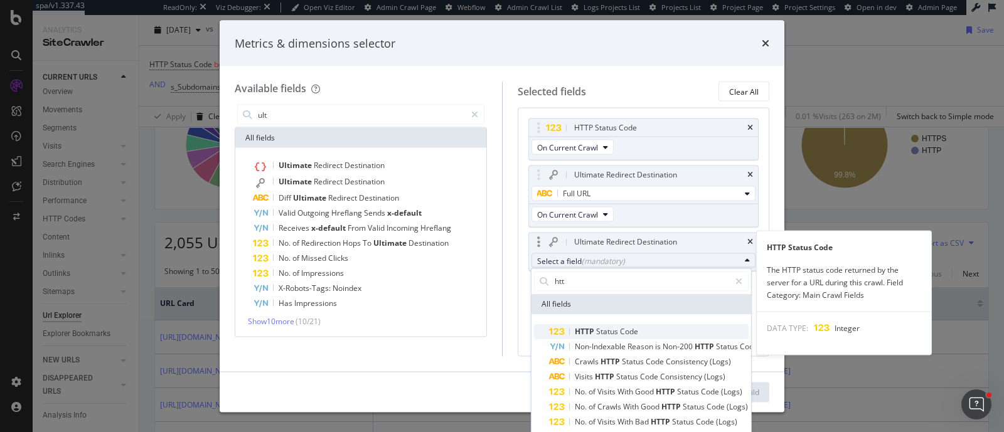
type input "htt"
click at [594, 204] on span "Status" at bounding box center [608, 331] width 24 height 11
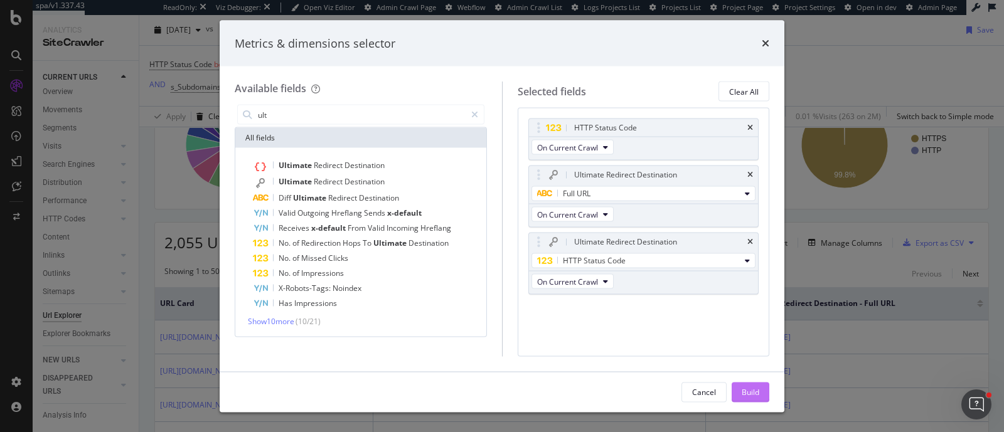
click at [594, 204] on div "Build" at bounding box center [751, 392] width 18 height 11
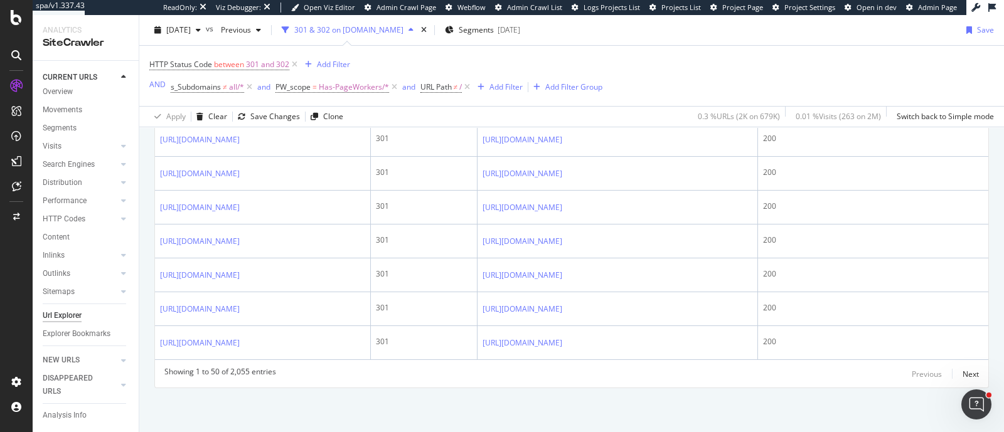
scroll to position [2160, 0]
click at [557, 94] on div "Add Filter Group" at bounding box center [565, 87] width 74 height 14
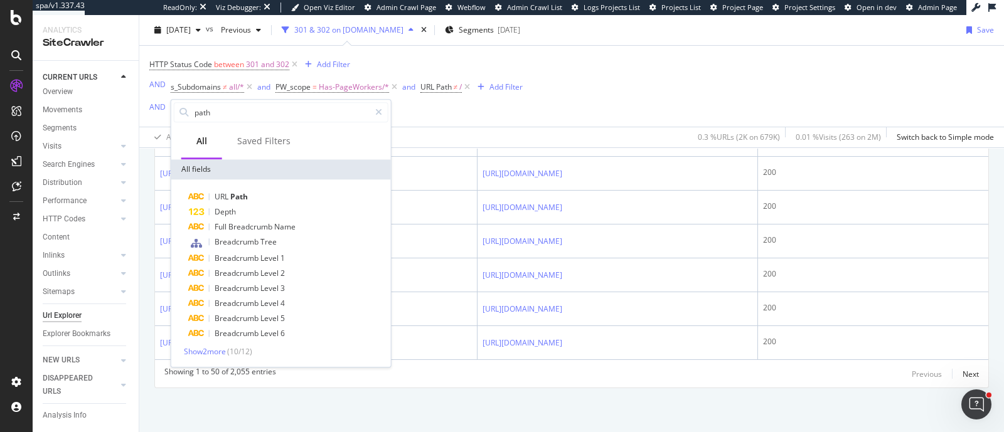
scroll to position [2180, 0]
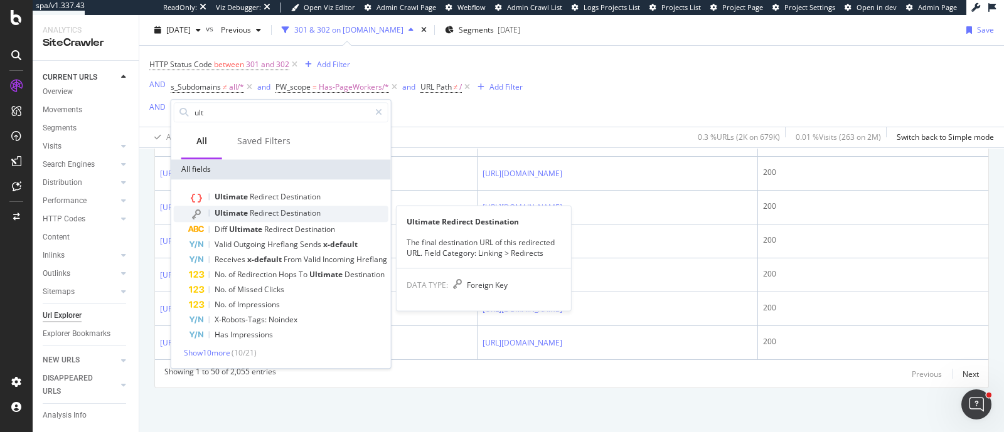
type input "ult"
click at [342, 204] on div "Ultimate Redirect Destination" at bounding box center [289, 214] width 200 height 16
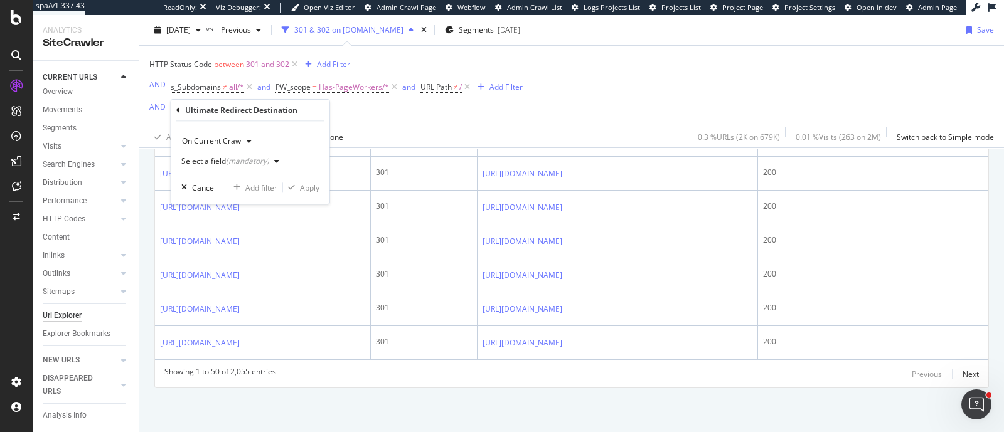
click at [238, 153] on div "Select a field (mandatory)" at bounding box center [232, 161] width 103 height 19
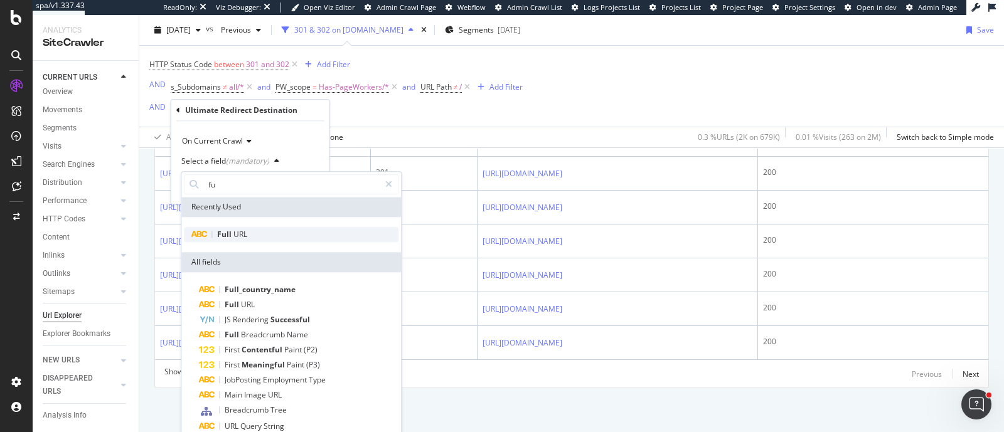
type input "fu"
click at [244, 204] on span "URL" at bounding box center [240, 234] width 14 height 11
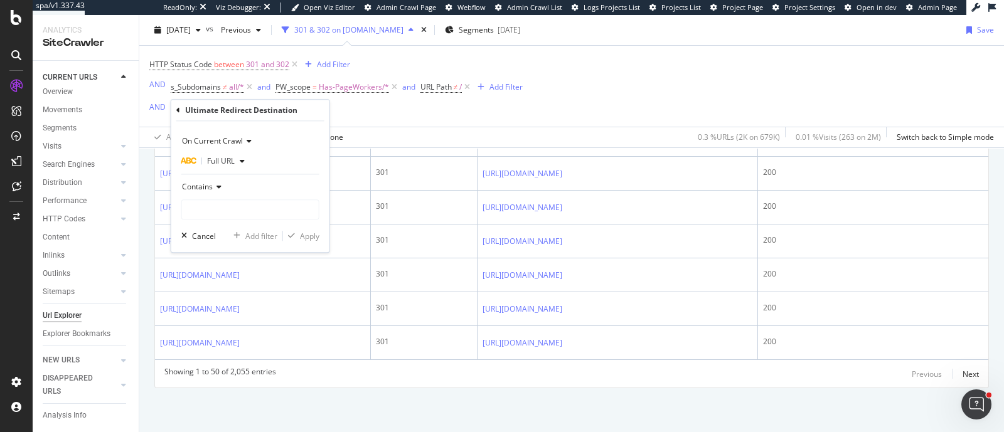
click at [222, 188] on div "Contains" at bounding box center [250, 187] width 138 height 20
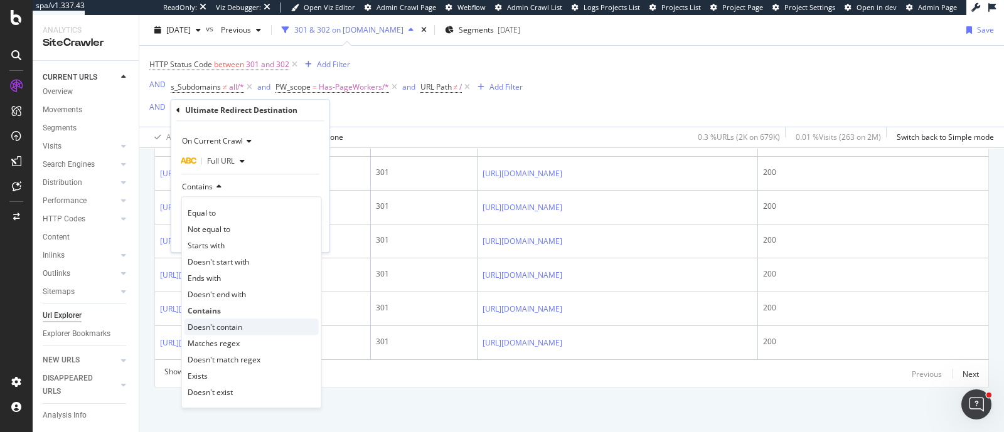
click at [235, 204] on span "Doesn't contain" at bounding box center [215, 327] width 55 height 11
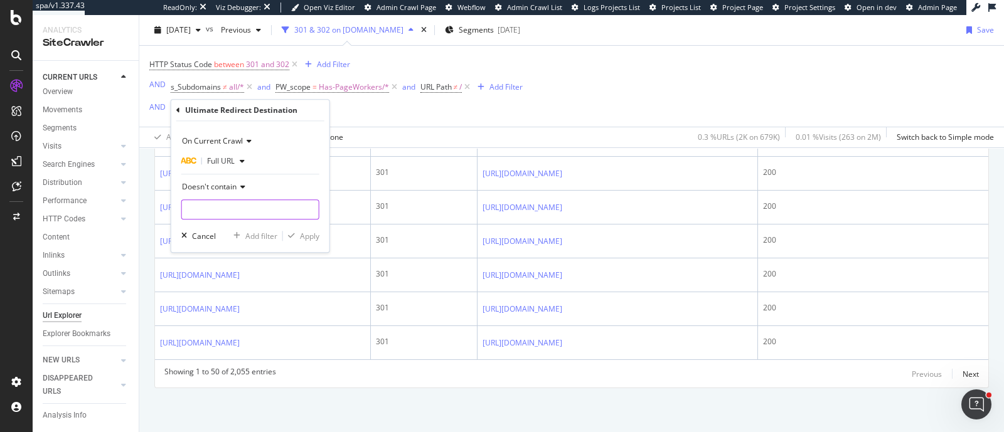
click at [237, 204] on input "text" at bounding box center [250, 210] width 137 height 20
type input "login"
click at [235, 159] on div "button" at bounding box center [242, 162] width 15 height 8
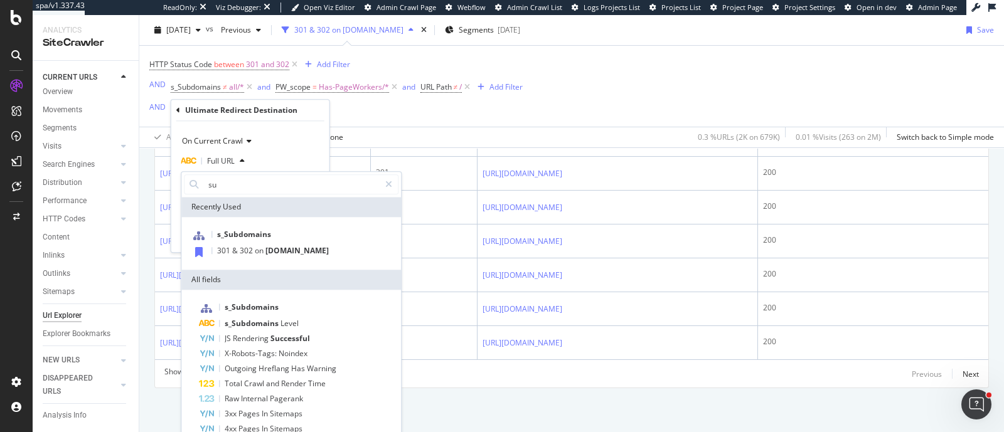
type input "s"
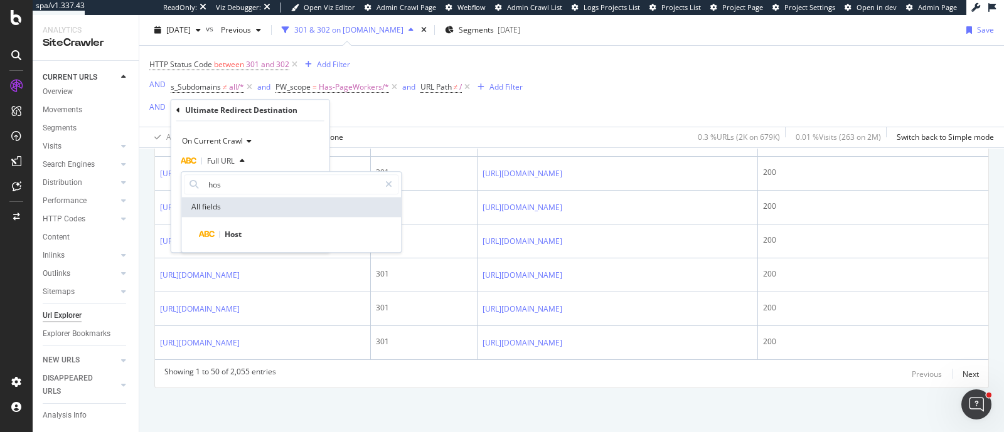
type input "hos"
click at [237, 204] on div "Host" at bounding box center [291, 234] width 220 height 35
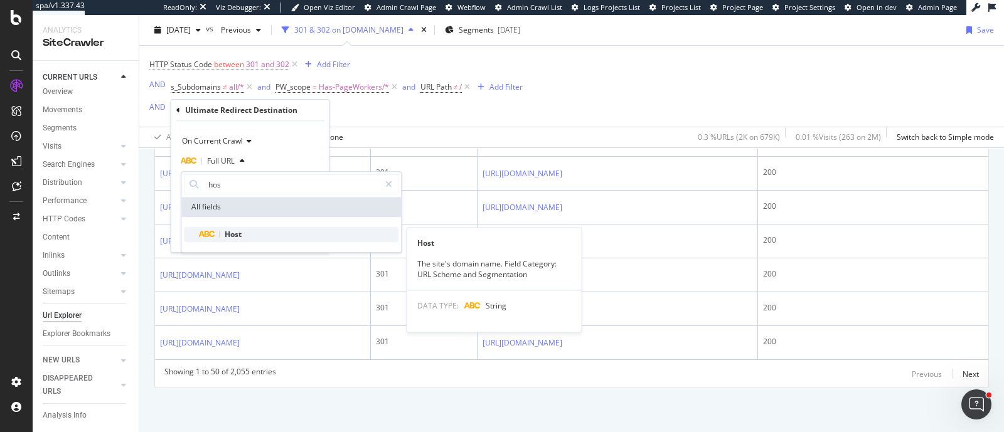
click at [235, 204] on div "Host" at bounding box center [299, 234] width 200 height 15
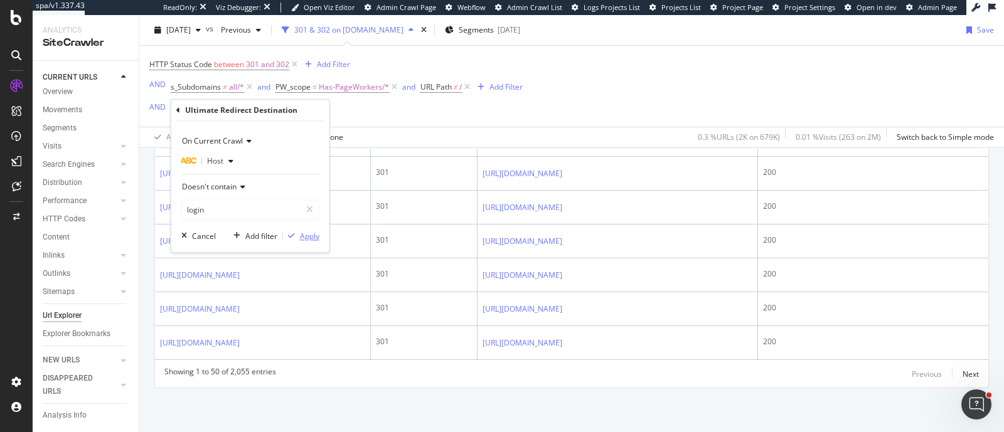
click at [310, 204] on div "Apply" at bounding box center [309, 236] width 19 height 11
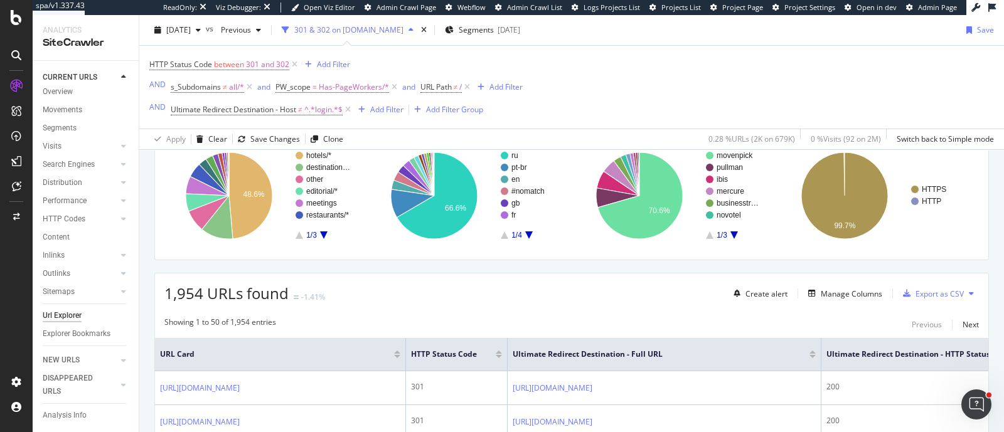
scroll to position [179, 0]
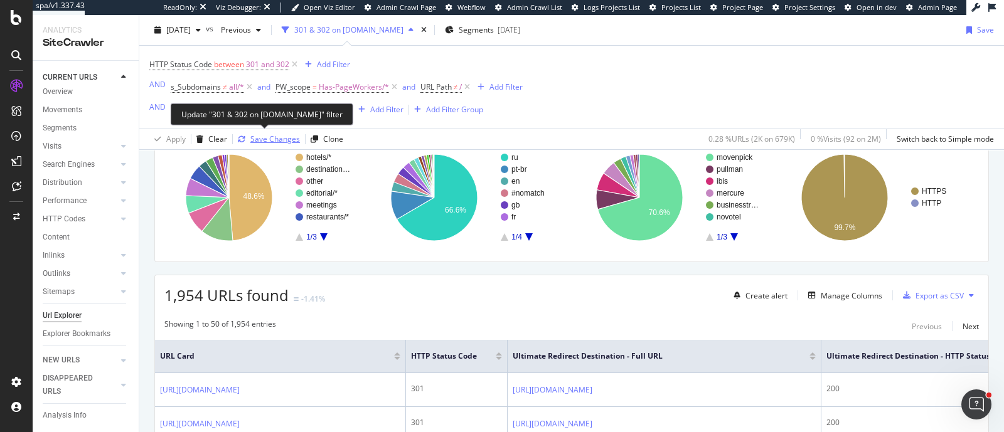
click at [274, 143] on div "Save Changes" at bounding box center [275, 139] width 50 height 11
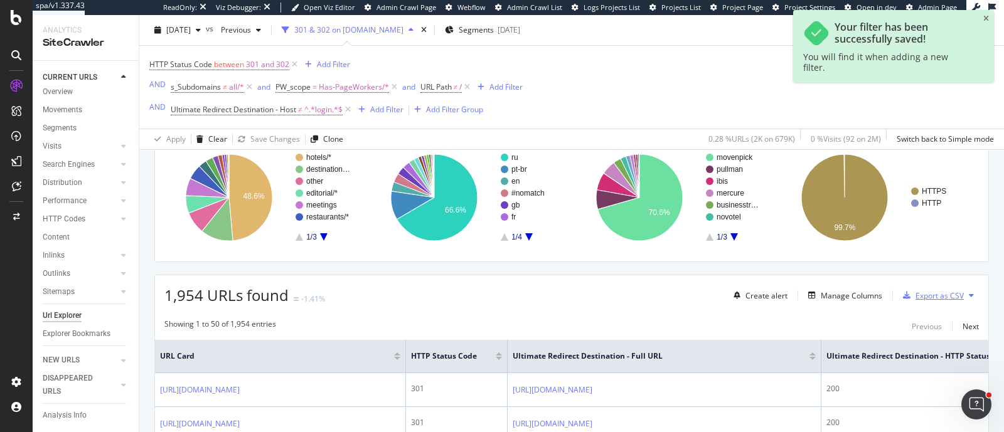
click at [594, 204] on div "Export as CSV" at bounding box center [940, 296] width 48 height 11
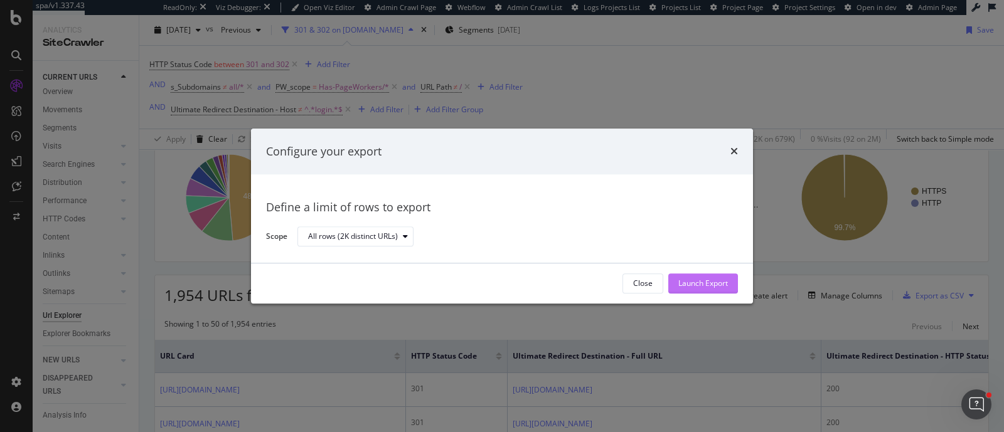
click at [594, 204] on div "Launch Export" at bounding box center [703, 284] width 50 height 11
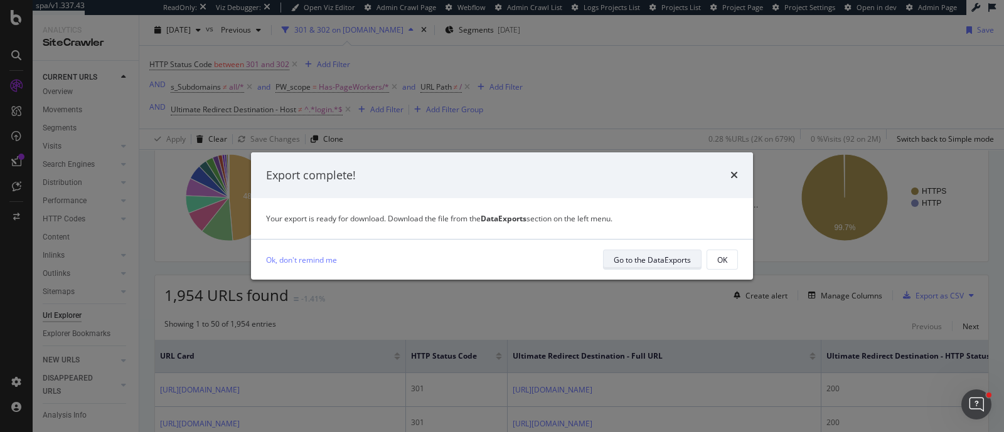
click at [594, 204] on div "Go to the DataExports" at bounding box center [652, 260] width 77 height 11
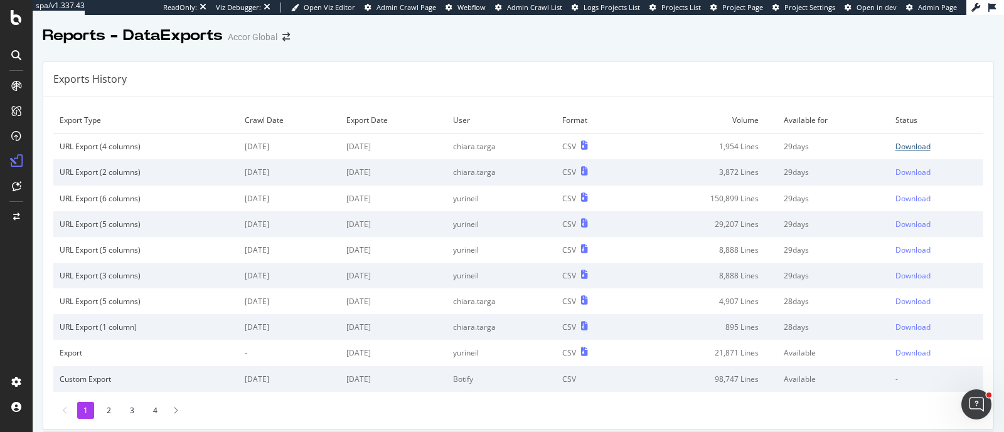
click at [594, 150] on div "Download" at bounding box center [913, 146] width 35 height 11
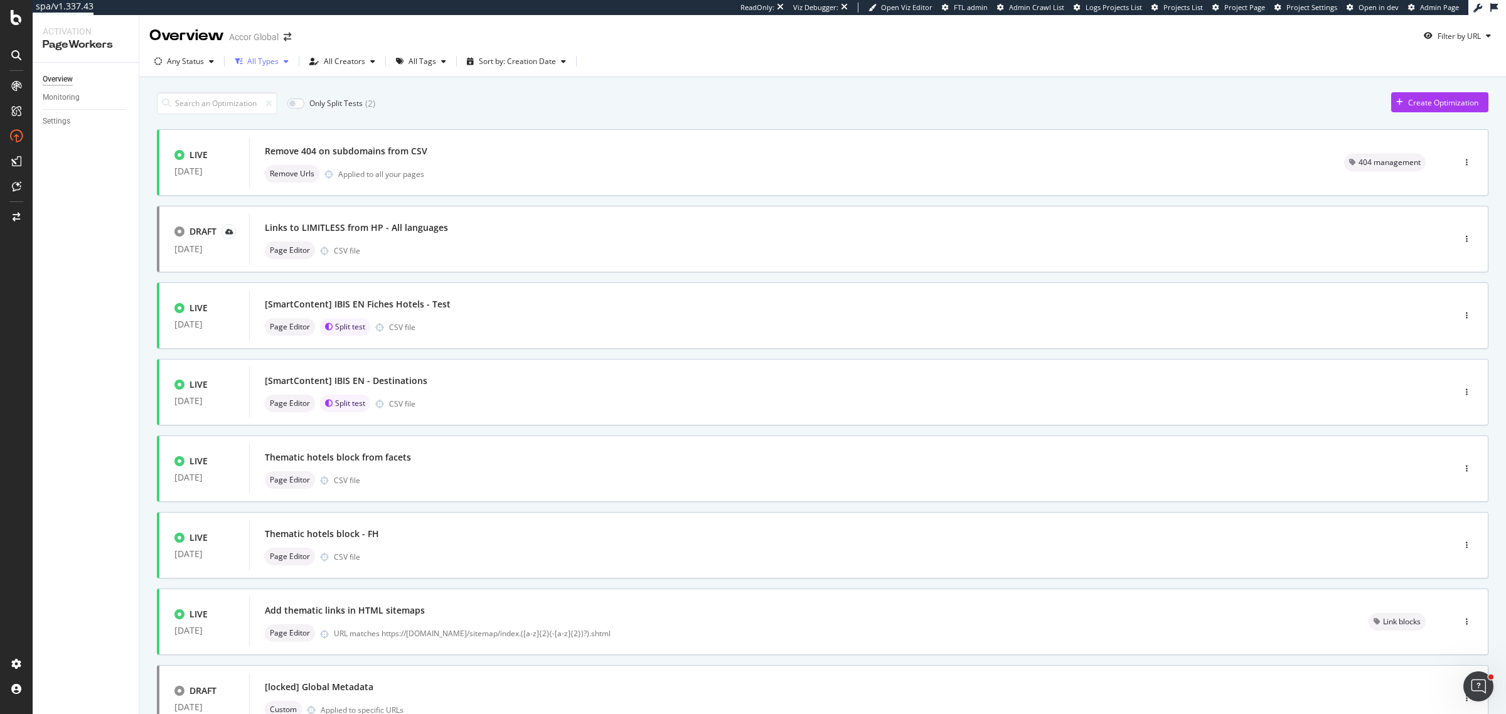
click at [289, 60] on div "button" at bounding box center [286, 62] width 15 height 8
click at [396, 60] on div "button" at bounding box center [443, 62] width 15 height 8
click at [396, 103] on div "301 management" at bounding box center [446, 129] width 62 height 11
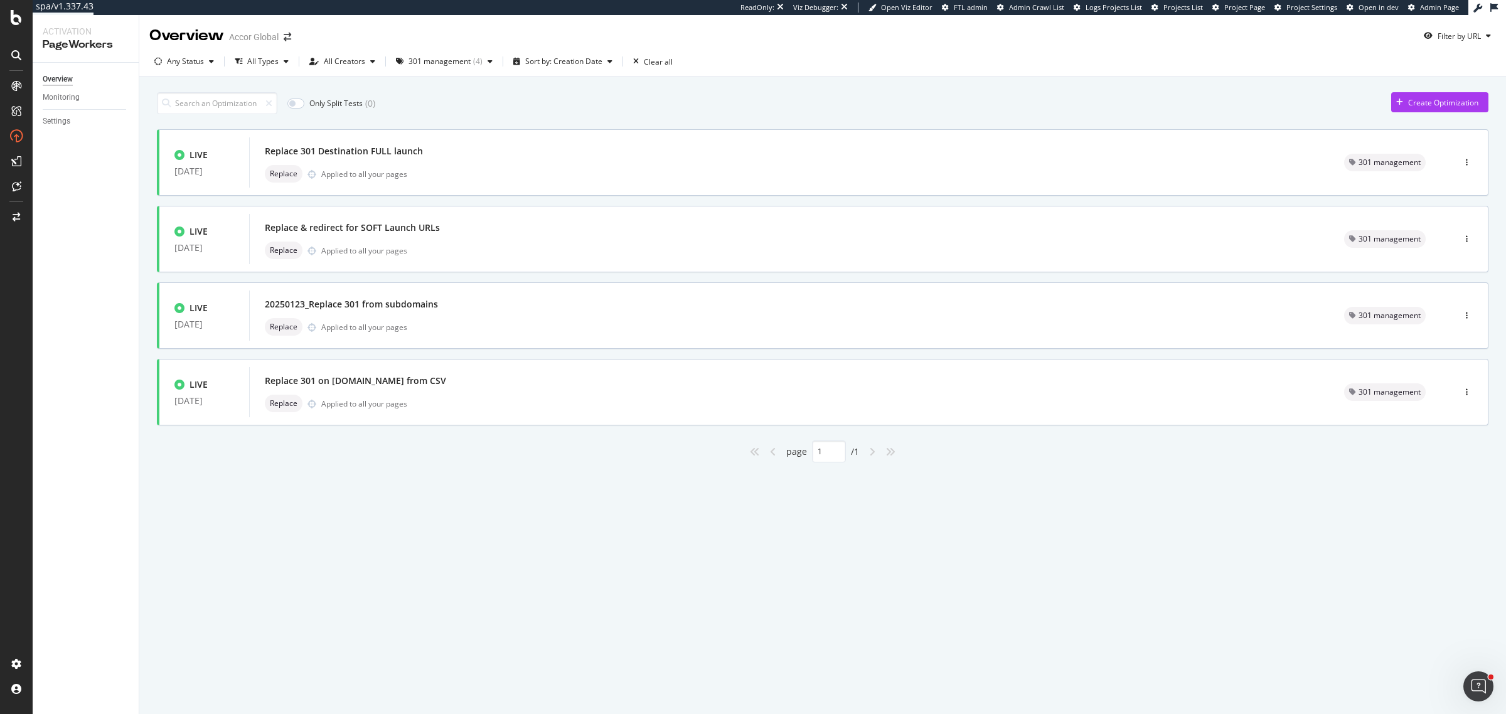
click at [396, 103] on div "LIVE 21 May. 2025 Replace 301 Destination FULL launch Replace Applied to all yo…" at bounding box center [823, 295] width 1332 height 333
click at [396, 103] on div "Replace Applied to all your pages" at bounding box center [789, 327] width 1049 height 18
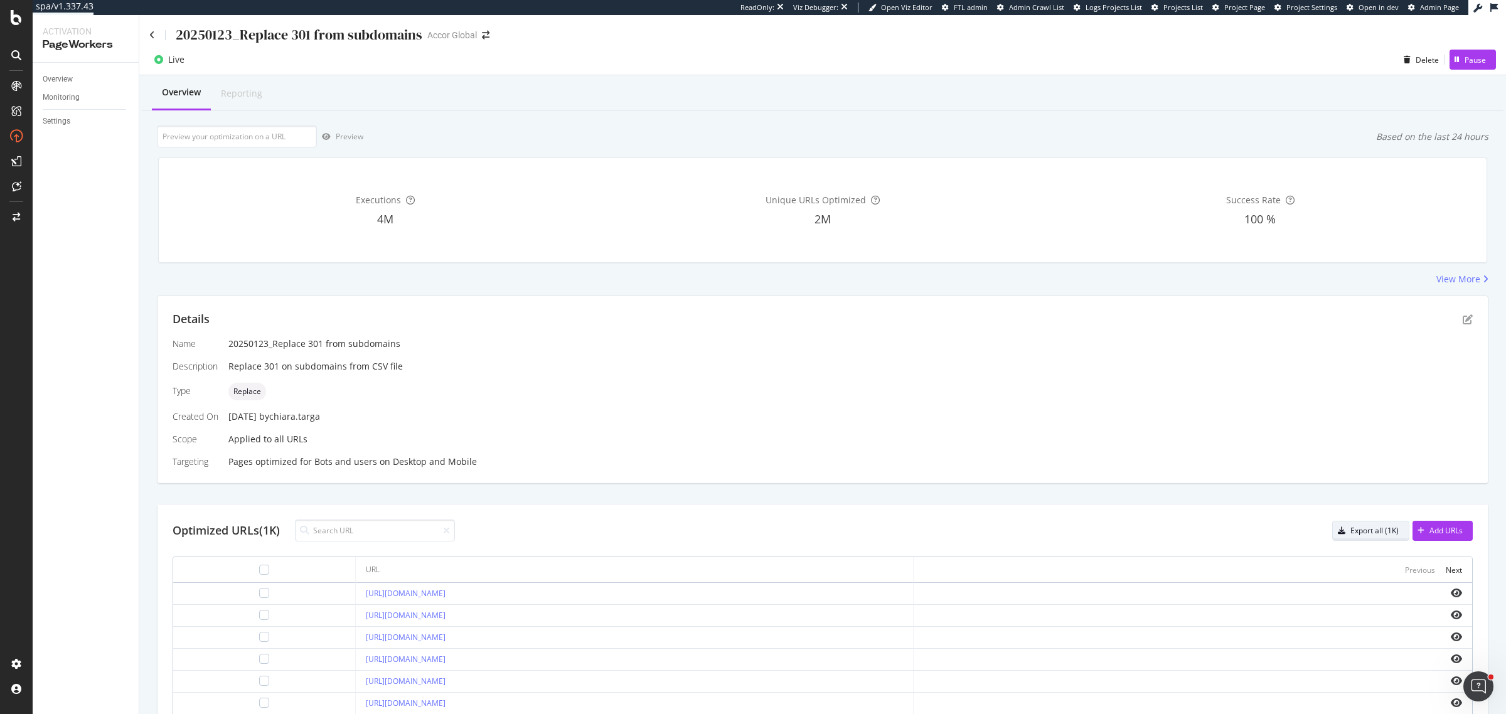
click at [396, 103] on button "Export all (1K)" at bounding box center [1370, 531] width 77 height 20
